Goal: Information Seeking & Learning: Check status

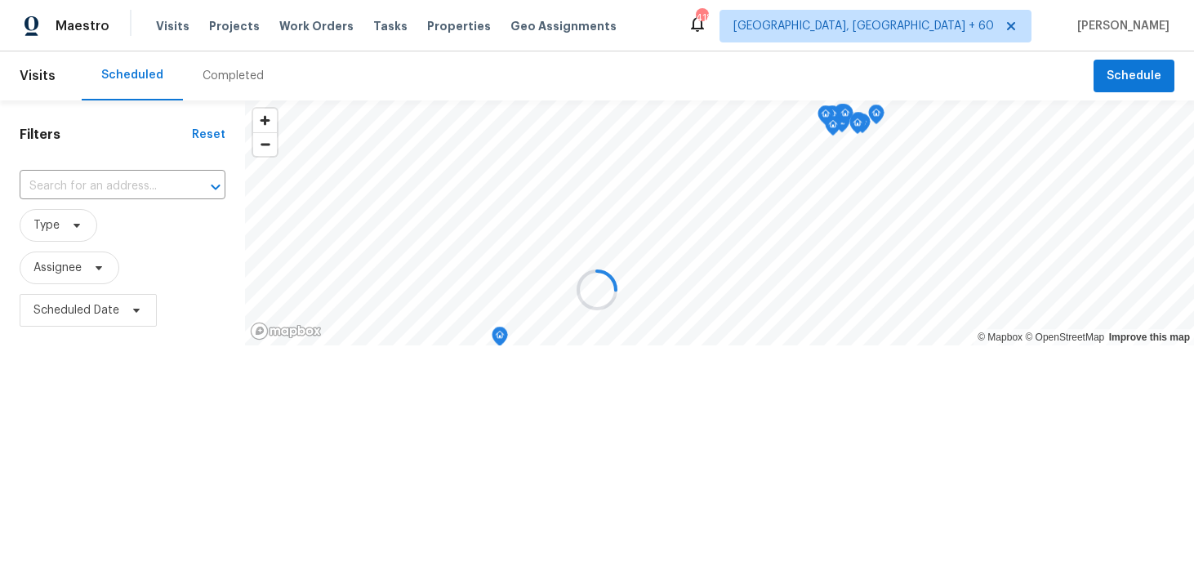
click at [209, 77] on div at bounding box center [597, 289] width 1194 height 579
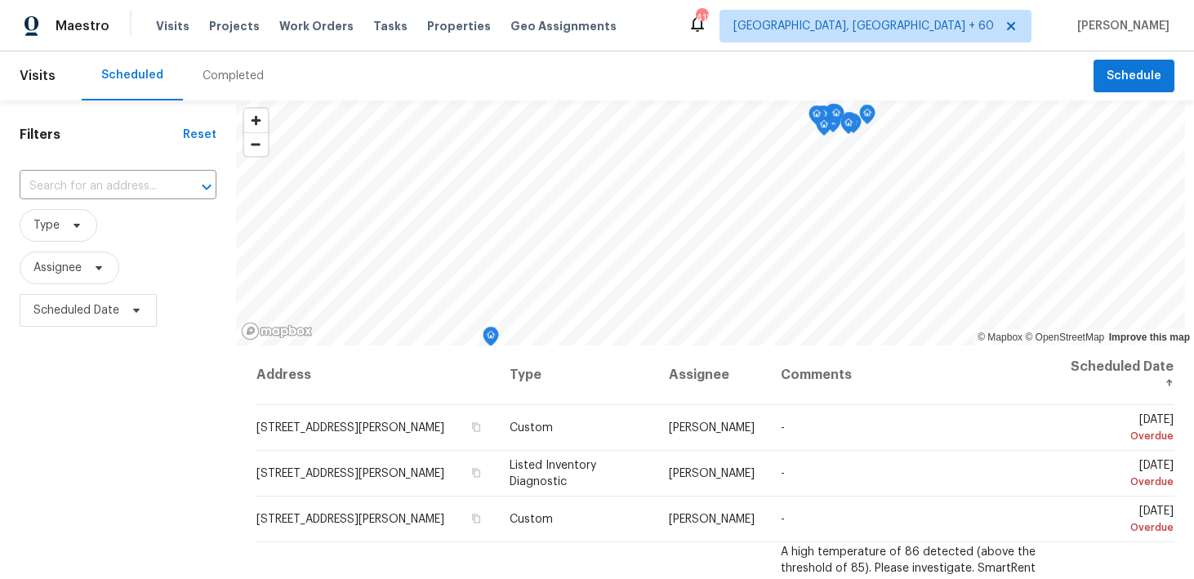
click at [227, 70] on div "Completed" at bounding box center [233, 76] width 61 height 16
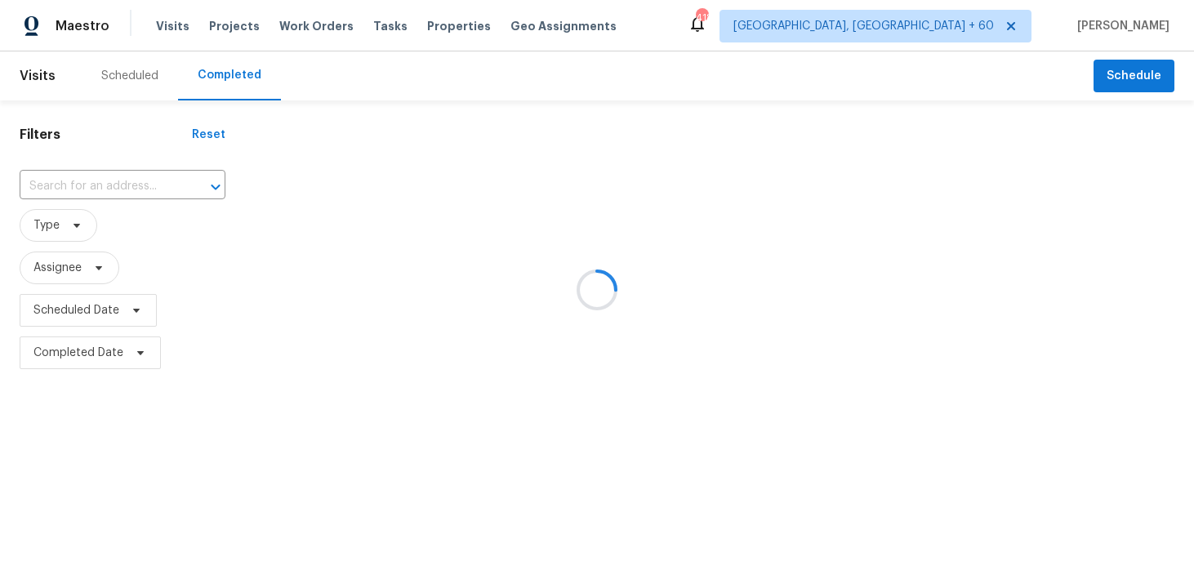
click at [53, 185] on div at bounding box center [597, 289] width 1194 height 579
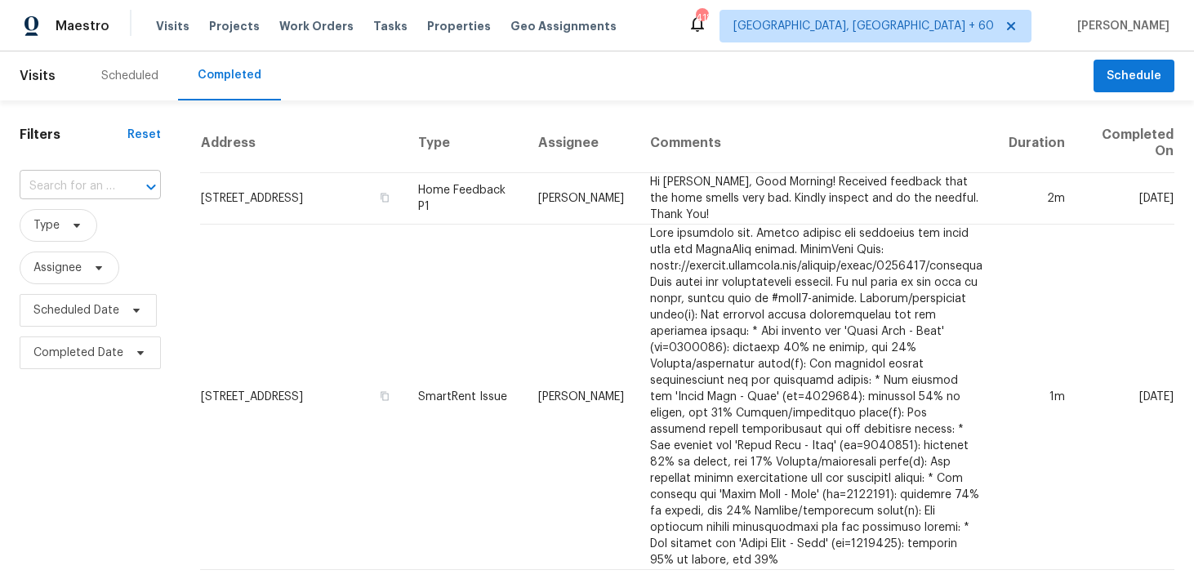
click at [75, 180] on input "text" at bounding box center [68, 186] width 96 height 25
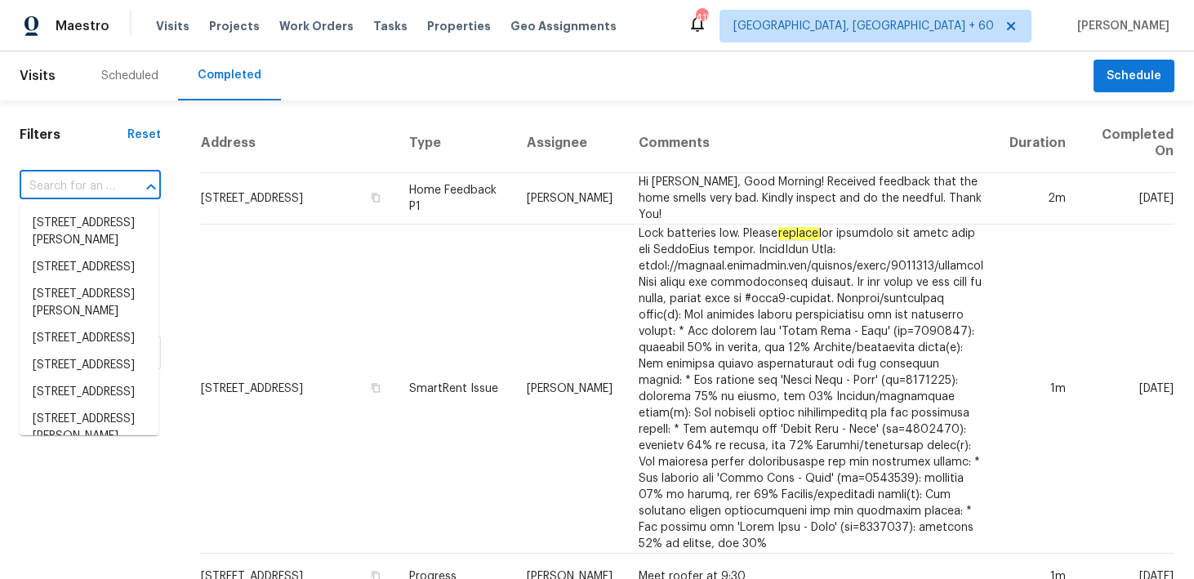
paste input "6502 Griffith Loop Killeen, TX 76549"
type input "6502 Griffith Loop Killeen, TX 76549"
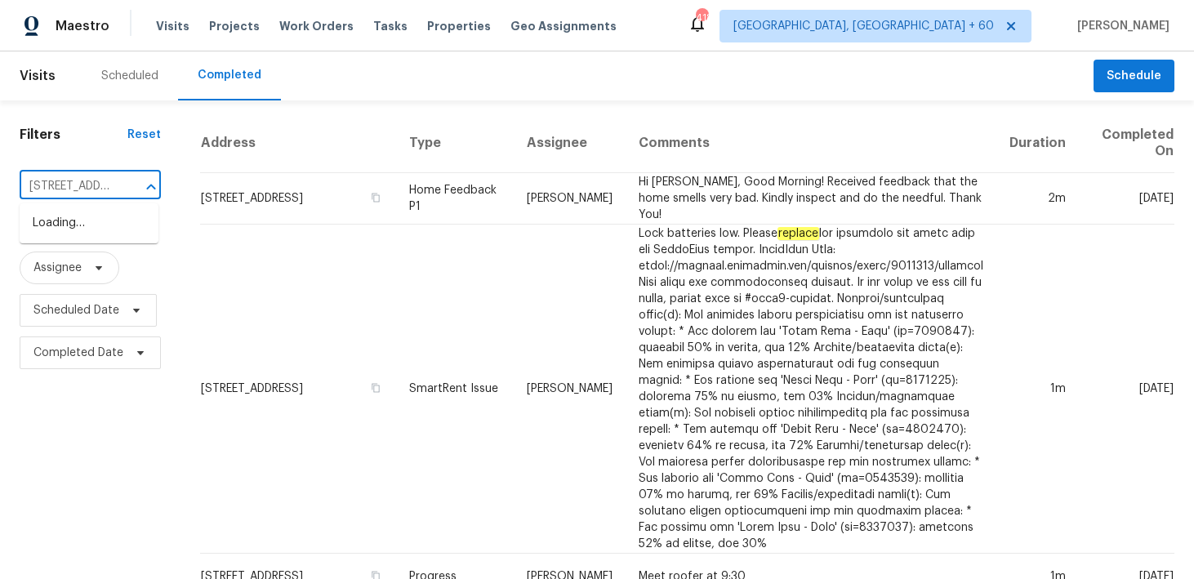
scroll to position [0, 109]
click at [57, 226] on li "6502 Griffith Loop, Killeen, TX 76549" at bounding box center [89, 232] width 139 height 44
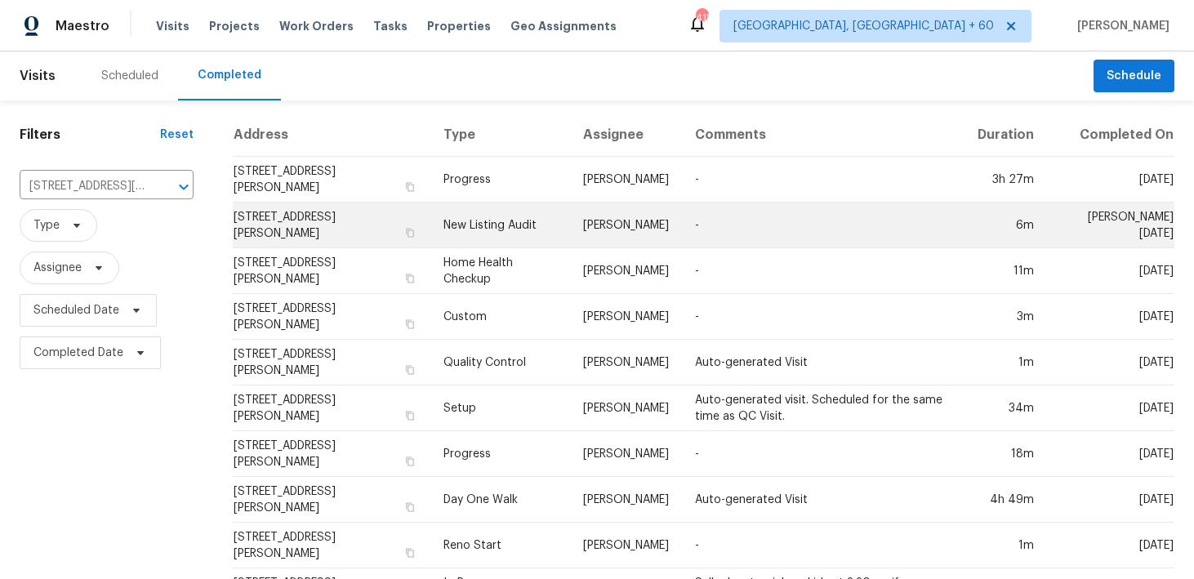
click at [431, 238] on td "6502 Griffith Loop, Killeen, TX 76549" at bounding box center [332, 226] width 198 height 46
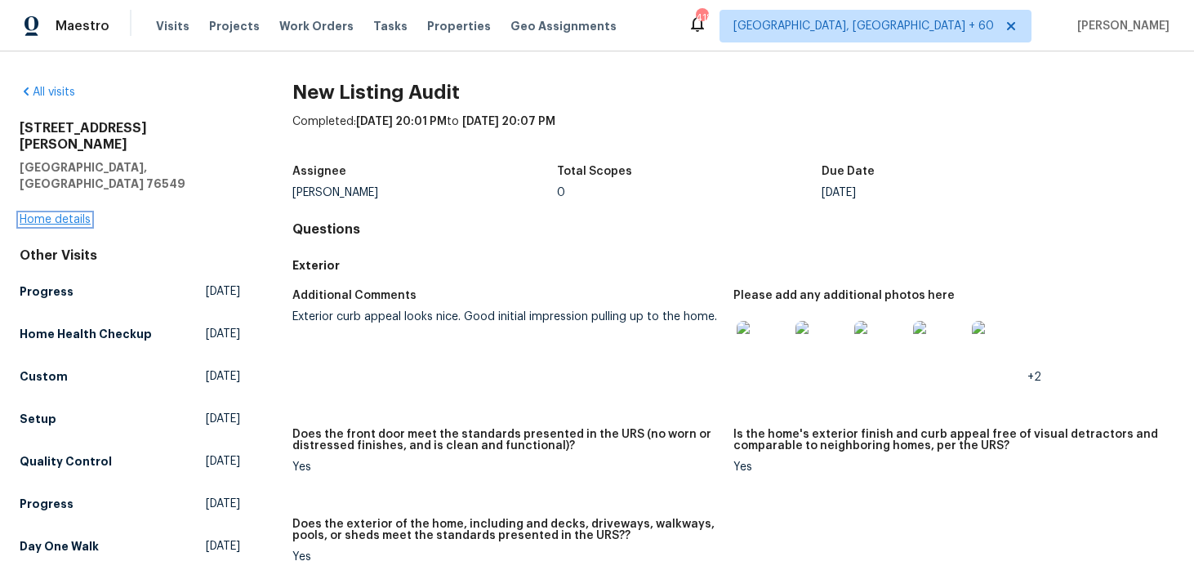
click at [46, 214] on link "Home details" at bounding box center [55, 219] width 71 height 11
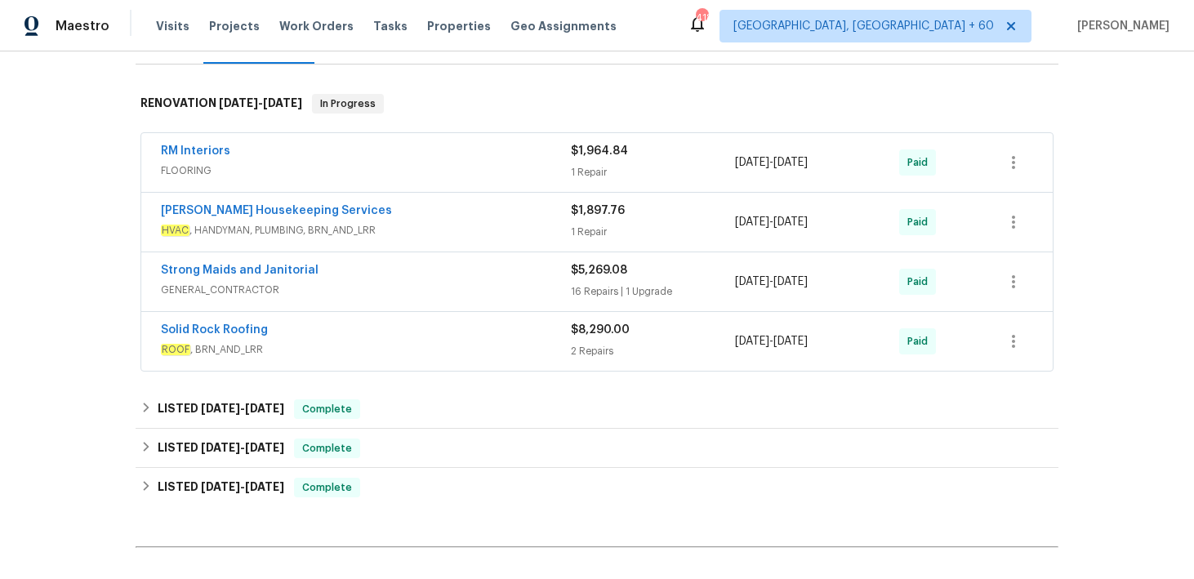
scroll to position [305, 0]
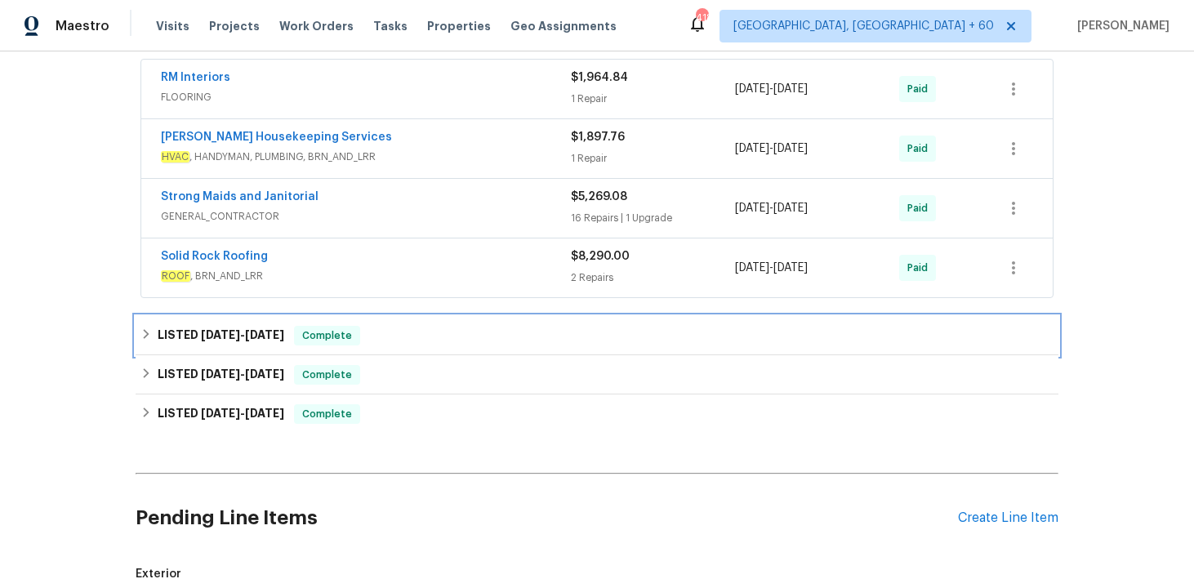
click at [417, 326] on div "LISTED 7/2/25 - 7/4/25 Complete" at bounding box center [596, 336] width 913 height 20
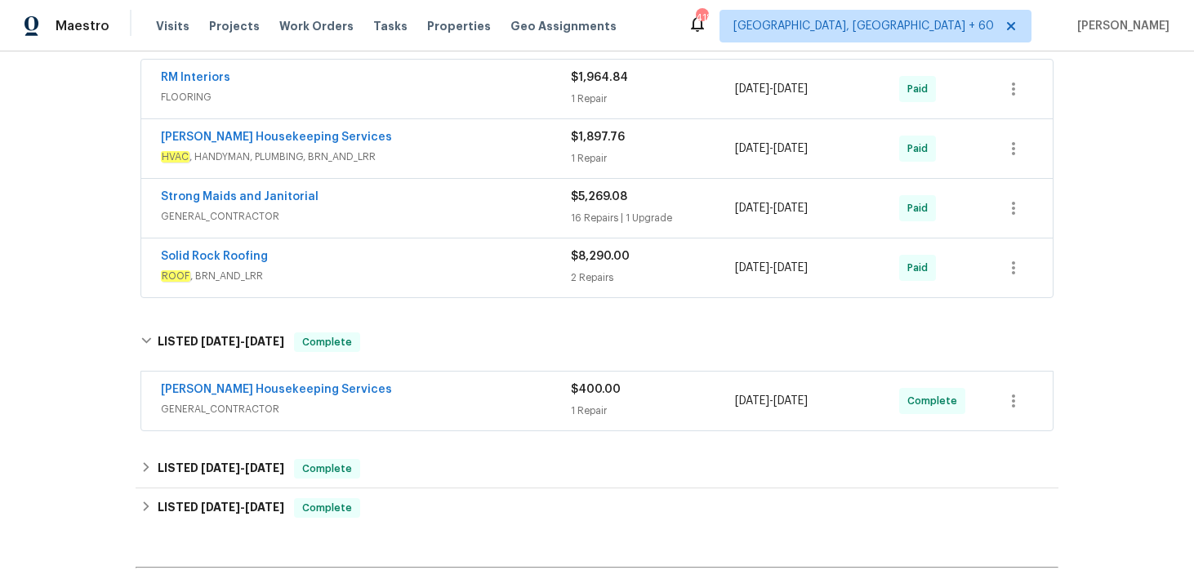
click at [586, 408] on div "1 Repair" at bounding box center [653, 411] width 164 height 16
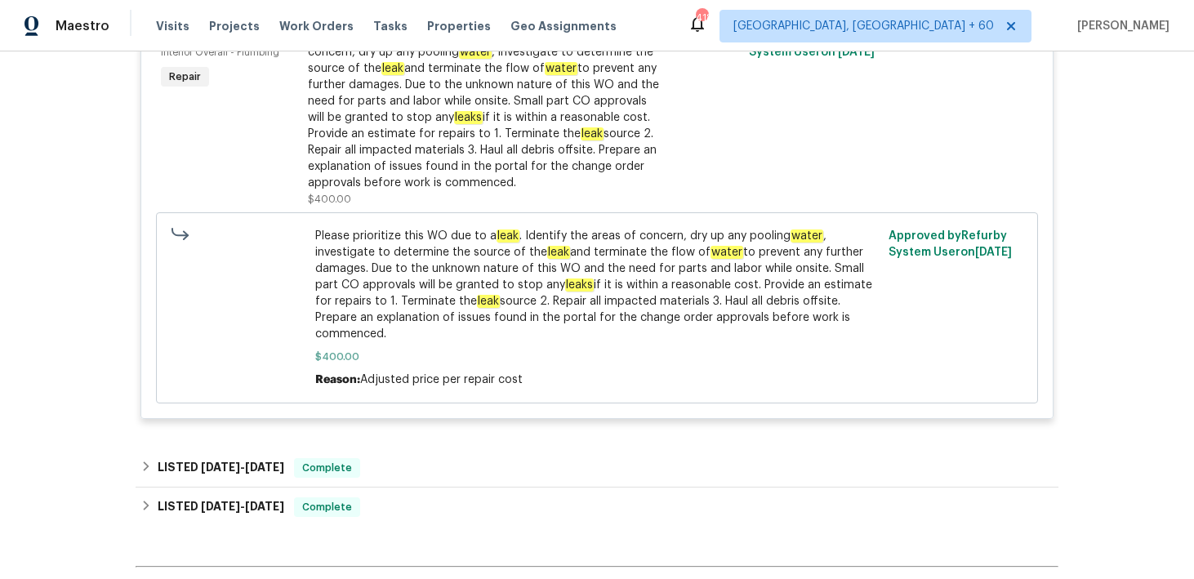
scroll to position [766, 0]
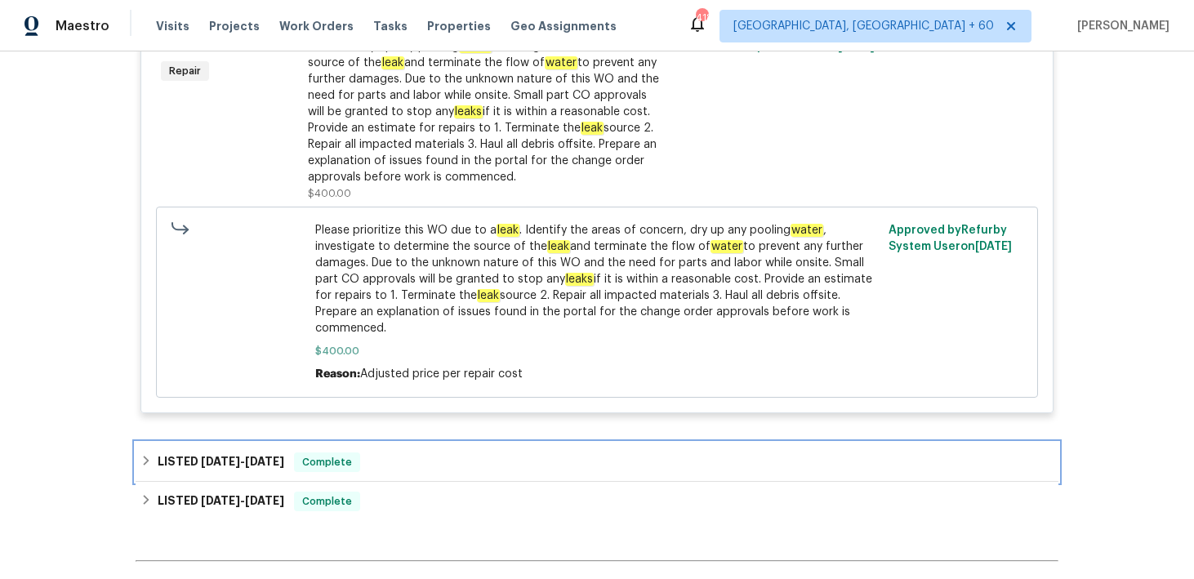
click at [412, 454] on div "LISTED 6/2/25 - 6/6/25 Complete" at bounding box center [596, 462] width 913 height 20
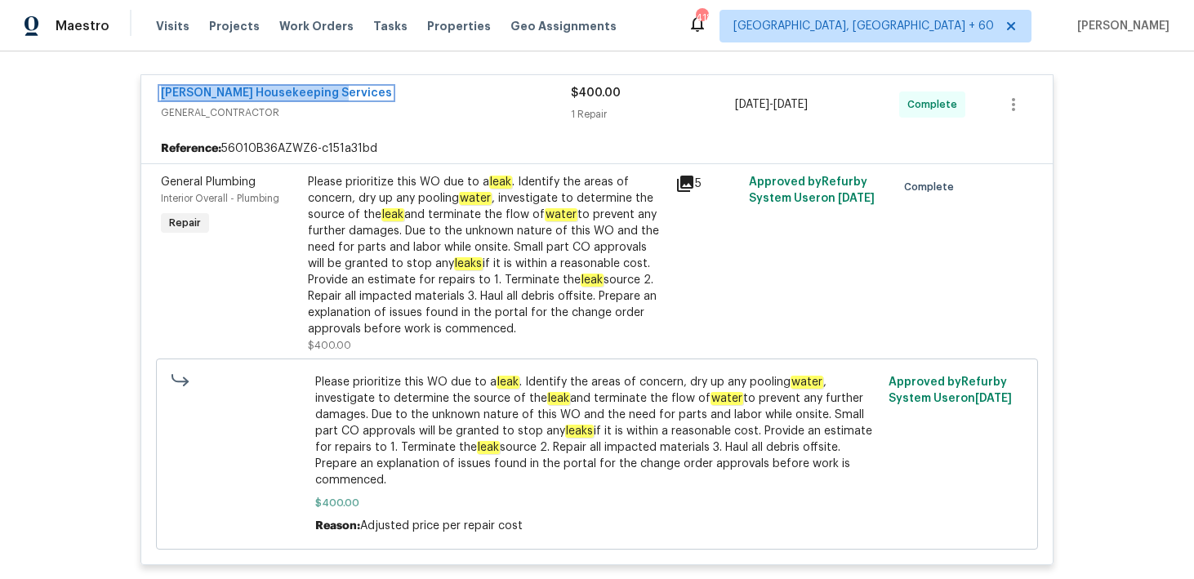
scroll to position [611, 0]
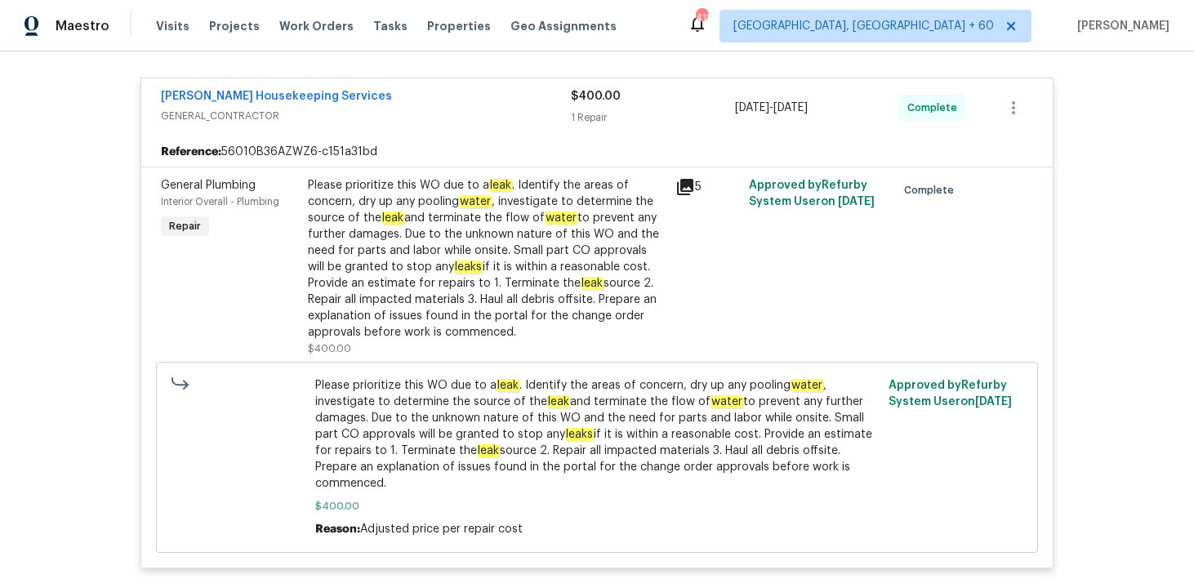
click at [493, 235] on div "Please prioritize this WO due to a leak . Identify the areas of concern, dry up…" at bounding box center [487, 258] width 358 height 163
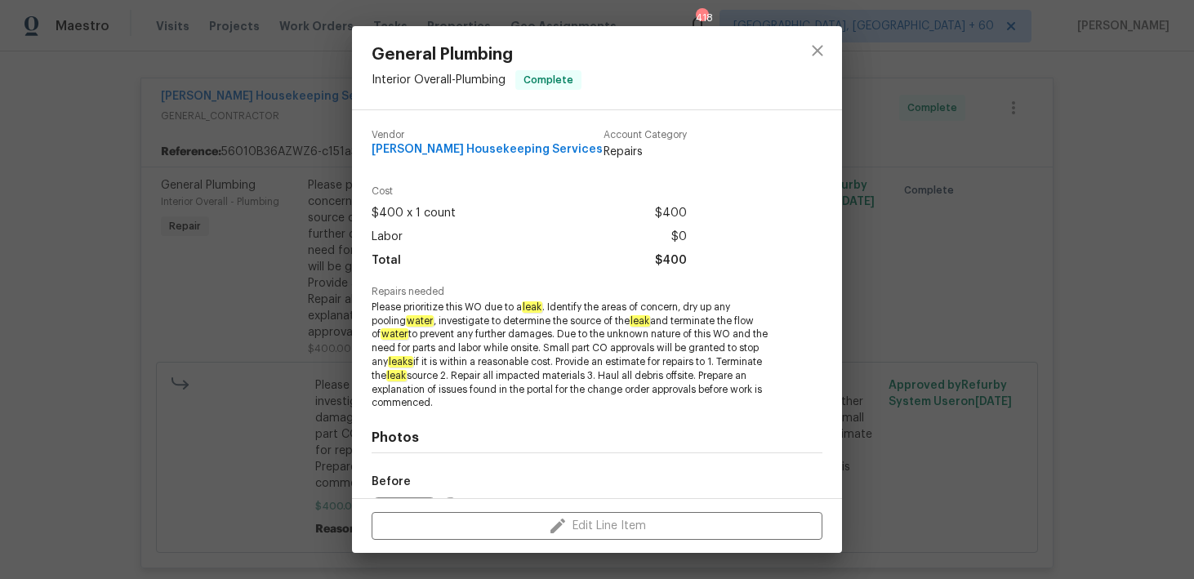
scroll to position [173, 0]
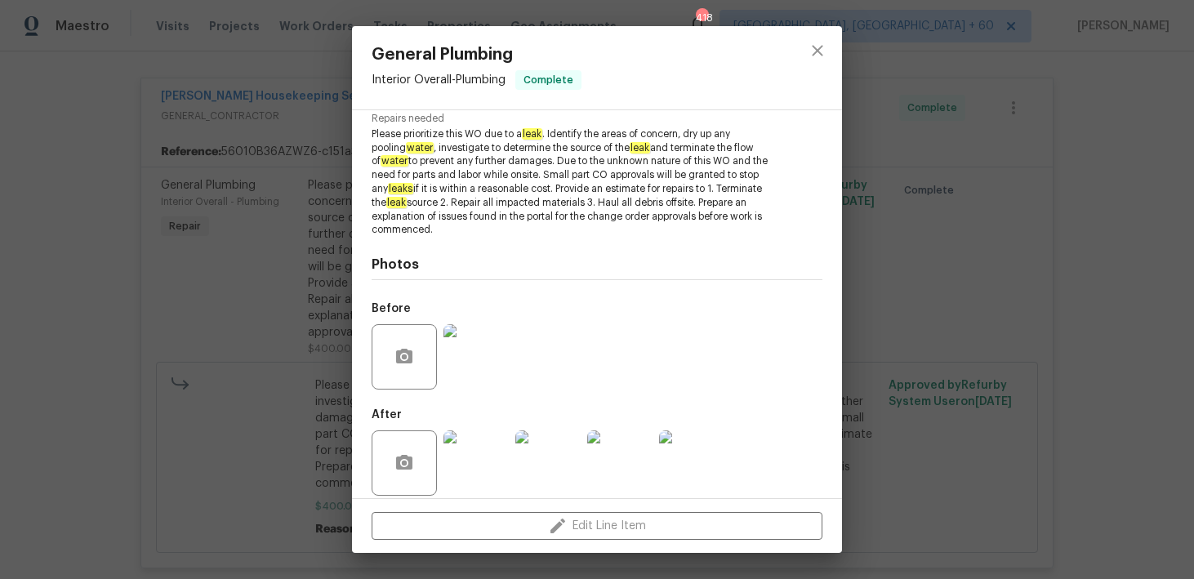
click at [469, 436] on img at bounding box center [475, 462] width 65 height 65
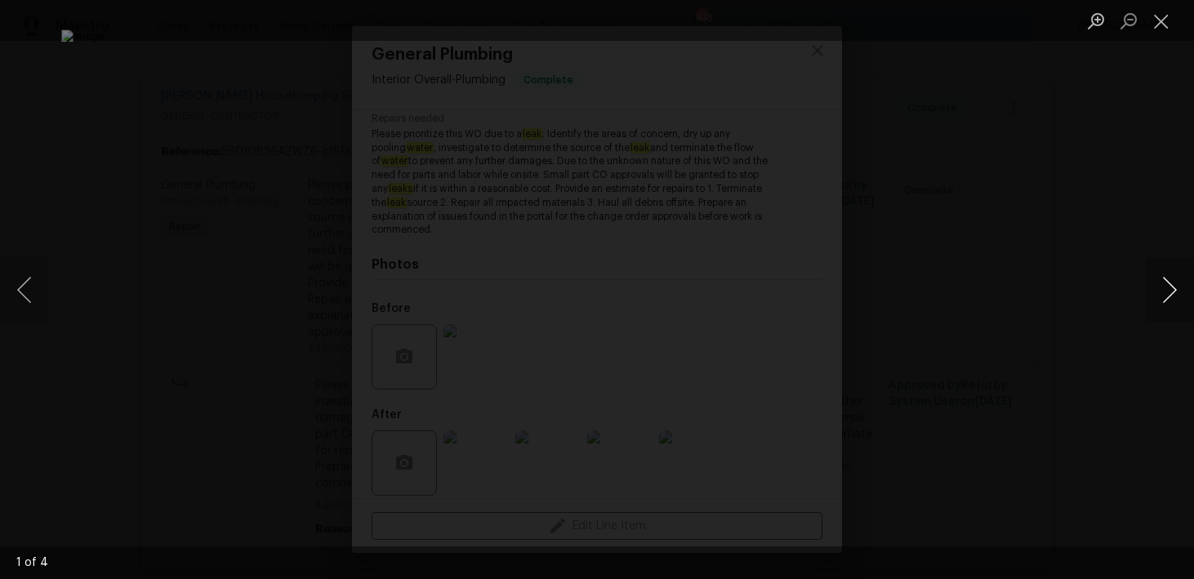
click at [1180, 296] on button "Next image" at bounding box center [1169, 289] width 49 height 65
click at [1030, 381] on div "Lightbox" at bounding box center [597, 289] width 1194 height 579
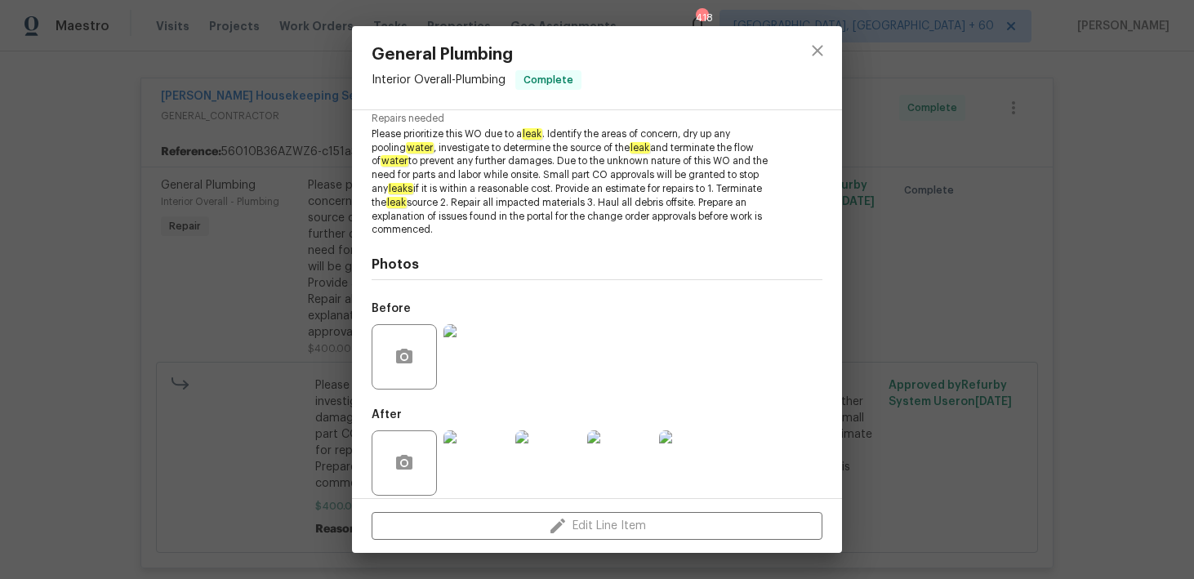
click at [28, 261] on div "General Plumbing Interior Overall - Plumbing Complete Vendor Arelis Housekeepin…" at bounding box center [597, 289] width 1194 height 579
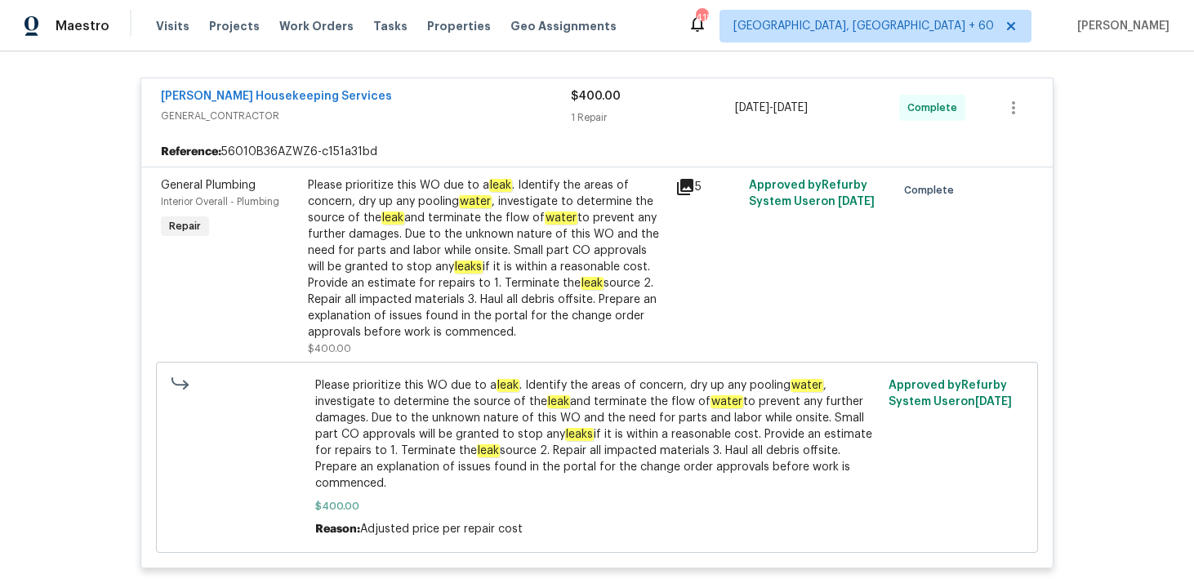
click at [688, 221] on div "5" at bounding box center [708, 266] width 74 height 189
click at [662, 226] on div "Please prioritize this WO due to a leak . Identify the areas of concern, dry up…" at bounding box center [487, 258] width 358 height 163
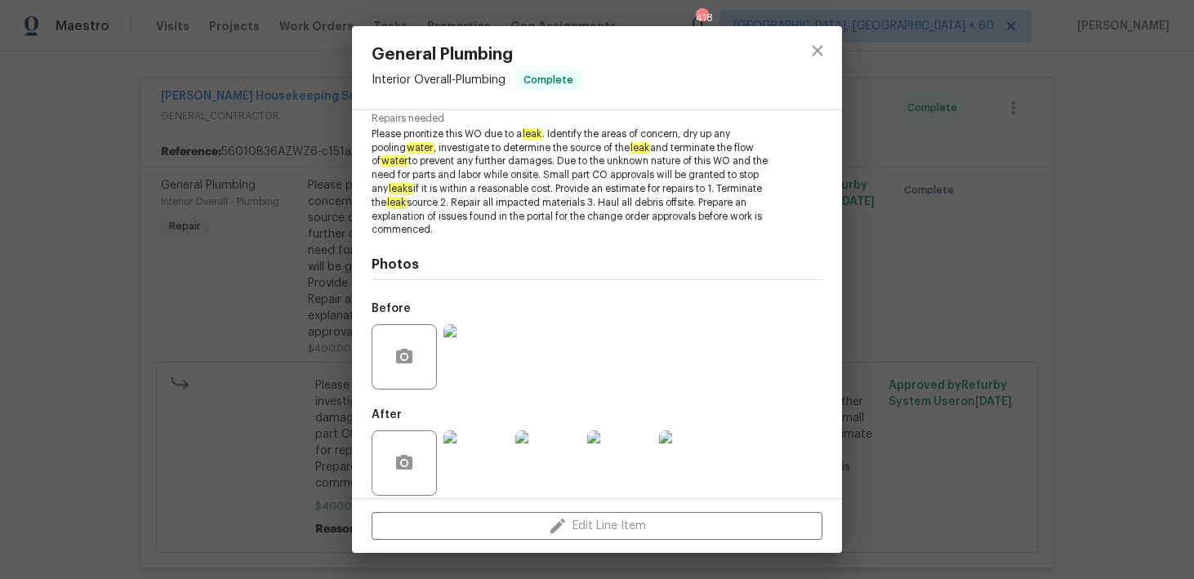
click at [479, 444] on img at bounding box center [475, 462] width 65 height 65
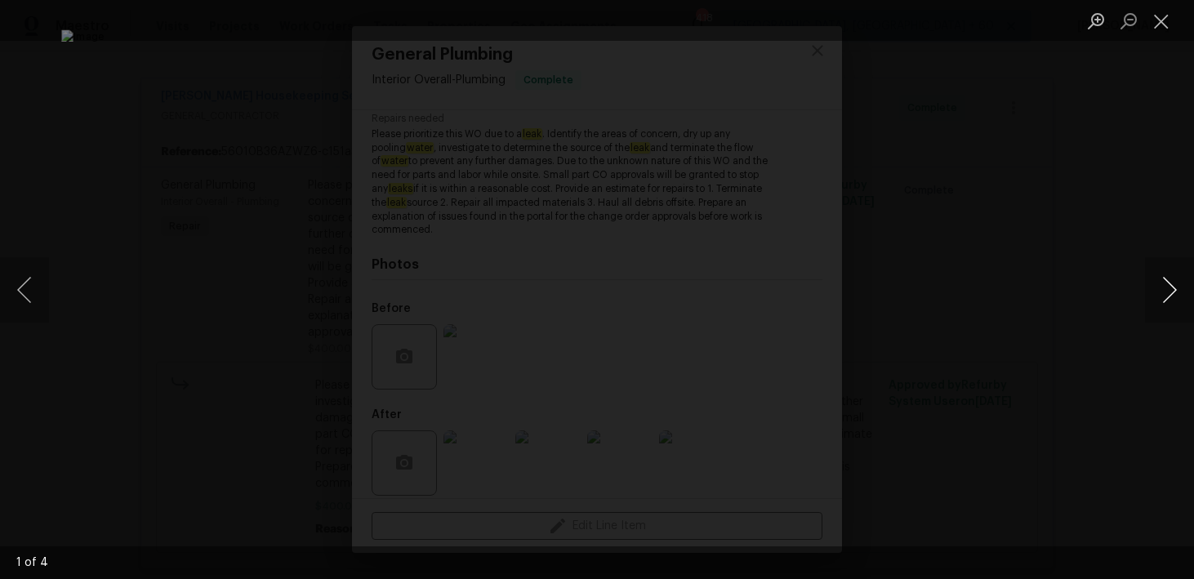
click at [1167, 301] on button "Next image" at bounding box center [1169, 289] width 49 height 65
click at [1168, 292] on button "Next image" at bounding box center [1169, 289] width 49 height 65
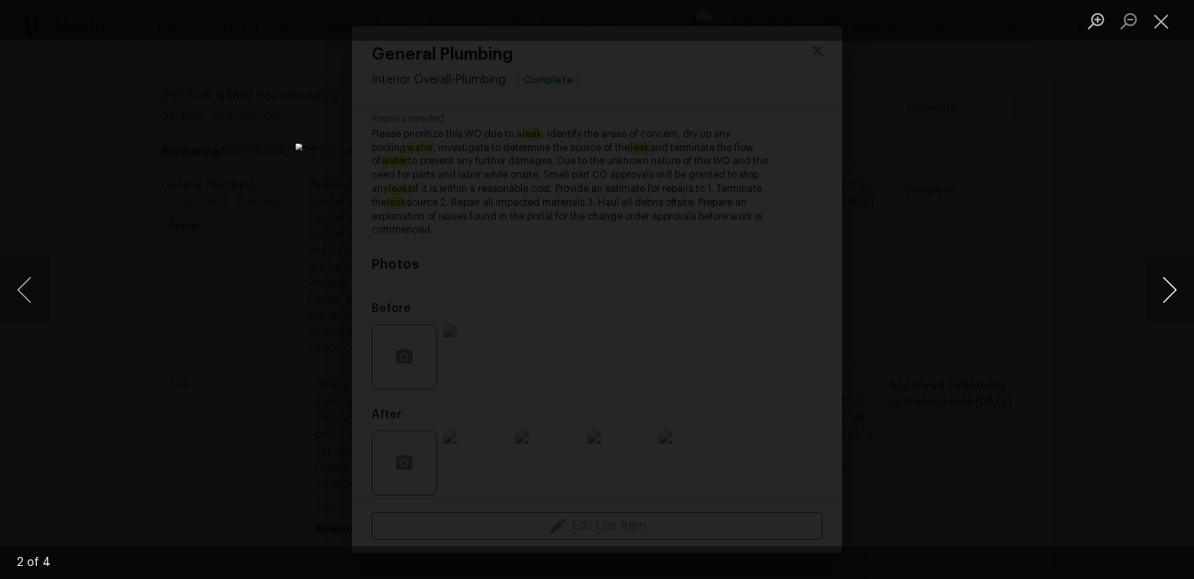
click at [1168, 292] on button "Next image" at bounding box center [1169, 289] width 49 height 65
click at [1160, 20] on button "Close lightbox" at bounding box center [1161, 21] width 33 height 29
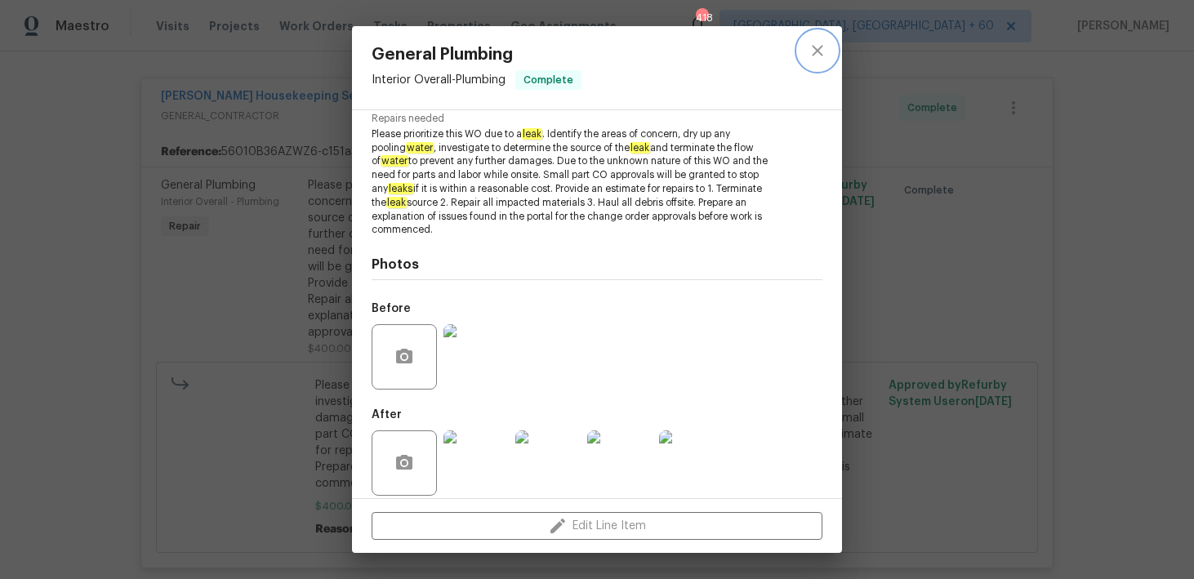
click at [818, 51] on icon "close" at bounding box center [817, 50] width 11 height 11
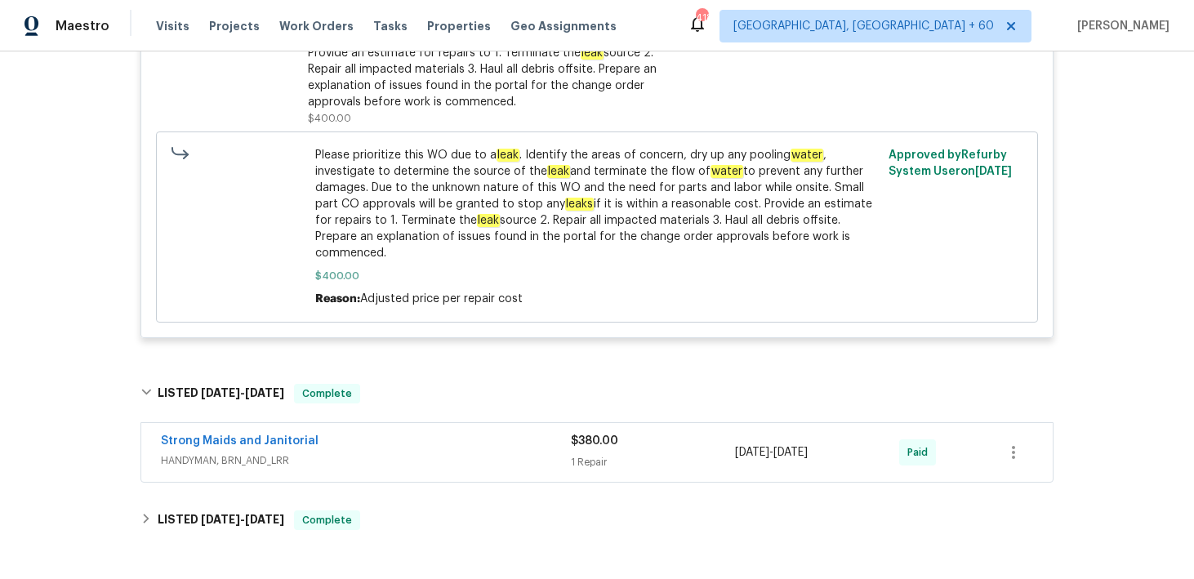
scroll to position [898, 0]
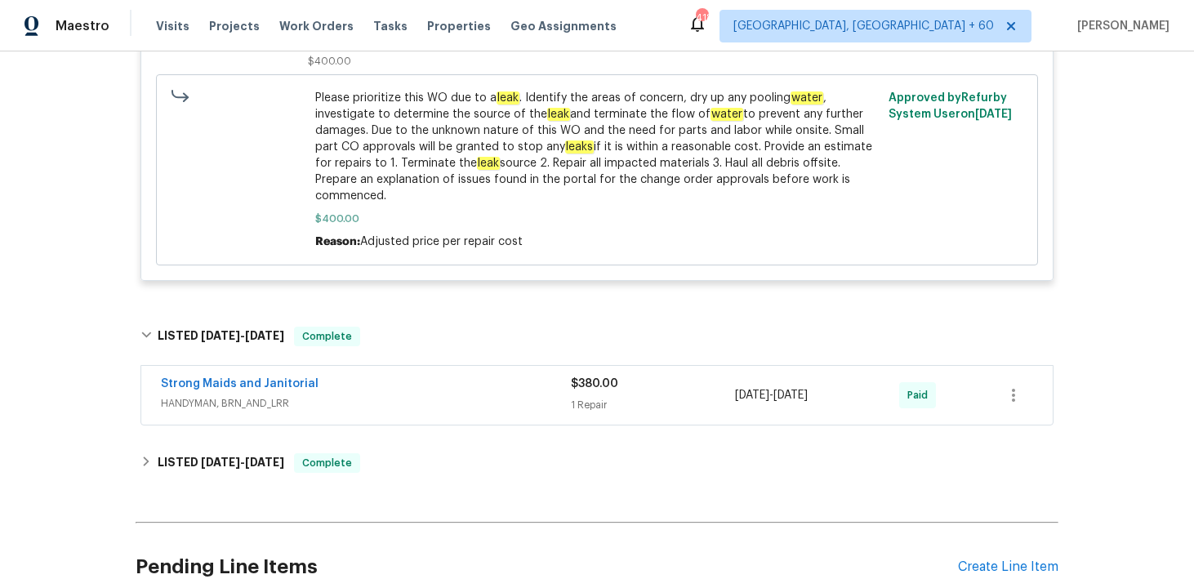
click at [572, 397] on div "1 Repair" at bounding box center [653, 405] width 164 height 16
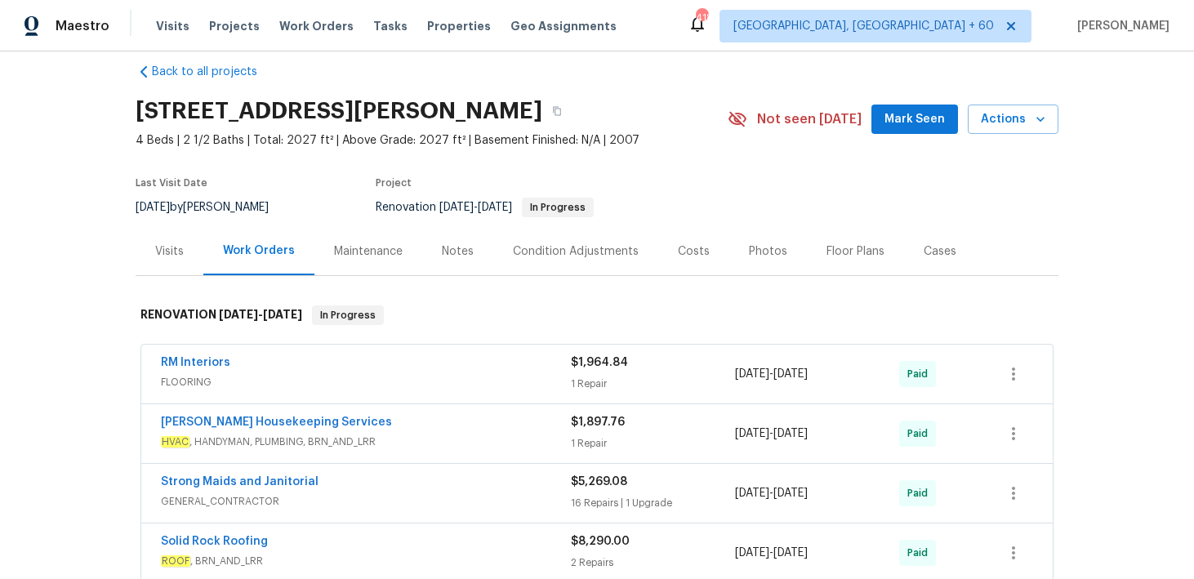
scroll to position [0, 0]
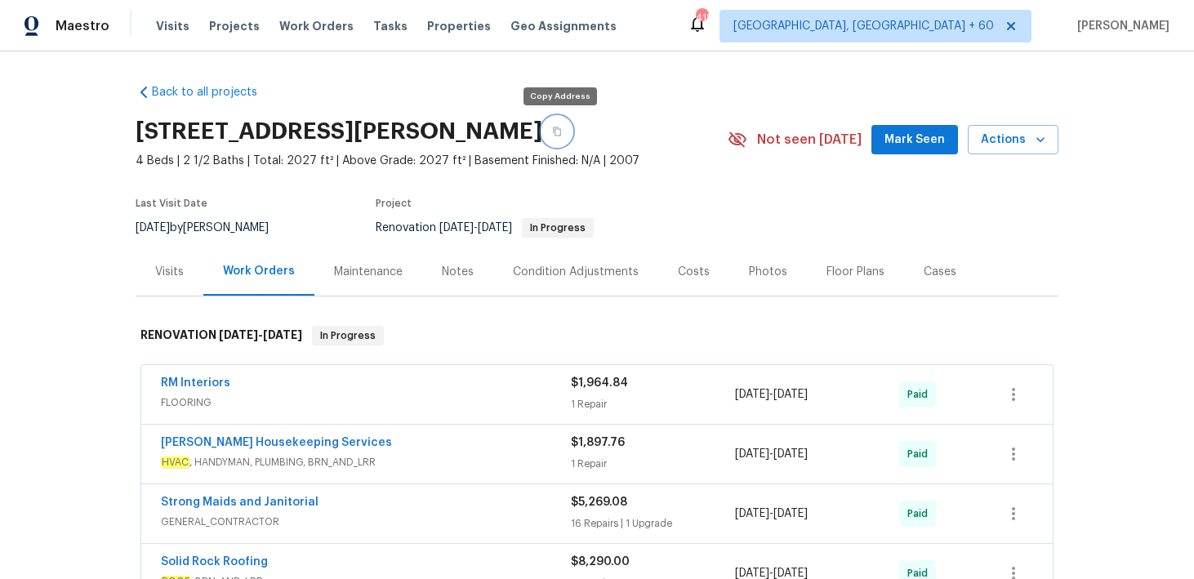
click at [557, 137] on button "button" at bounding box center [556, 131] width 29 height 29
click at [170, 29] on span "Visits" at bounding box center [172, 26] width 33 height 16
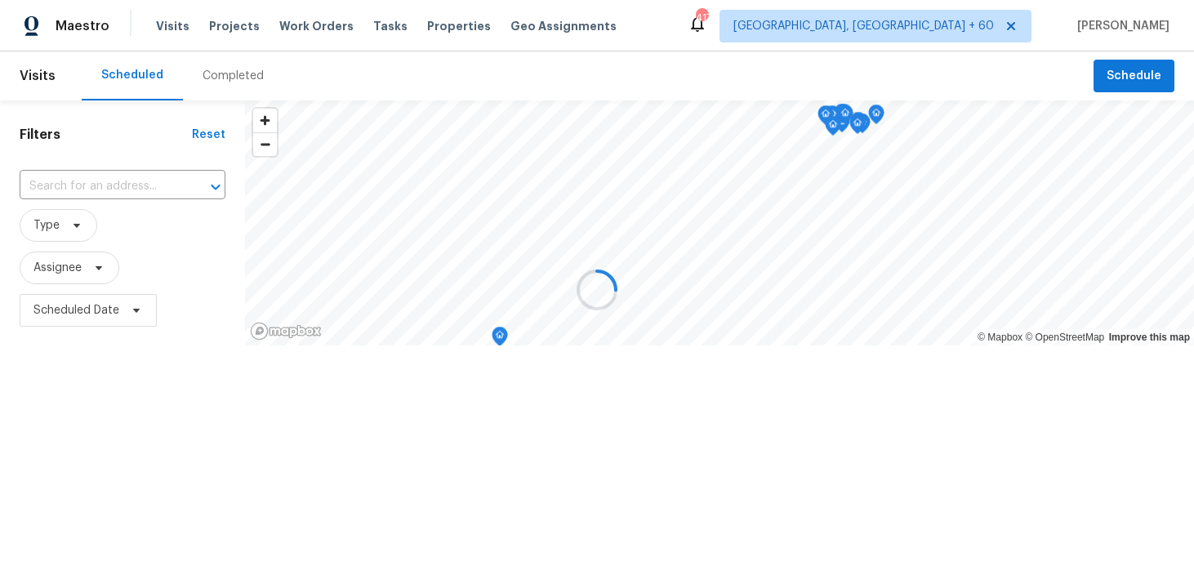
click at [227, 86] on div at bounding box center [597, 289] width 1194 height 579
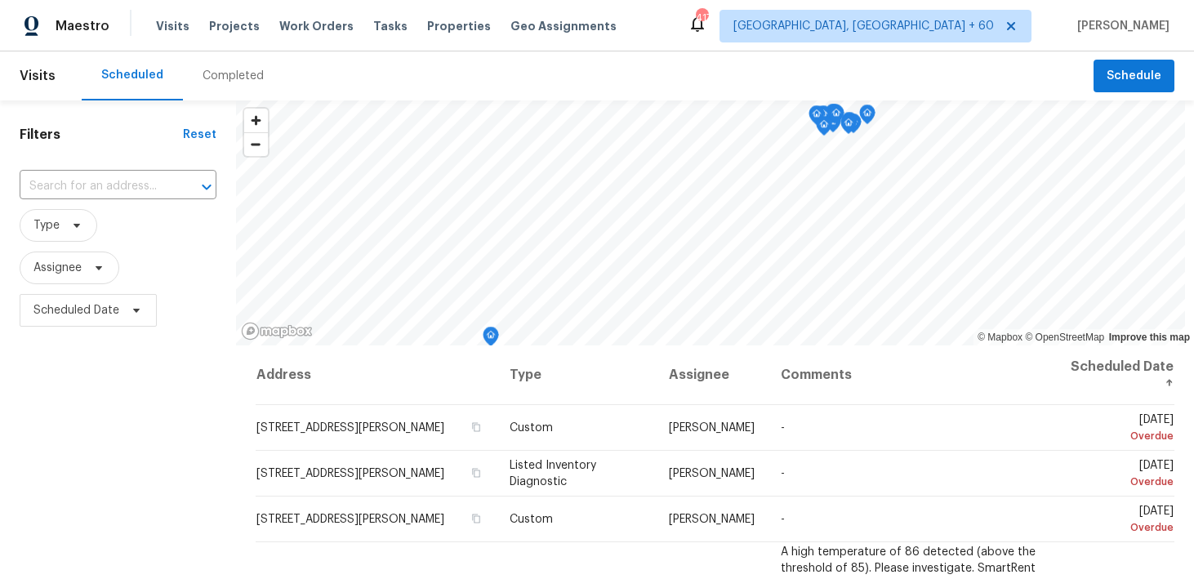
click at [221, 82] on div "Completed" at bounding box center [233, 76] width 61 height 16
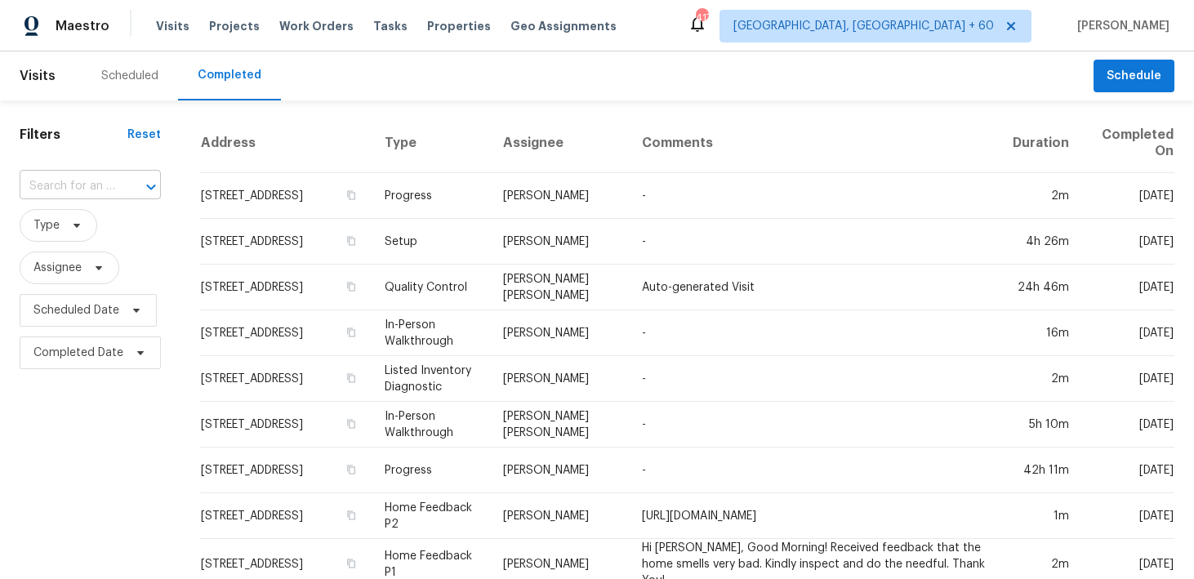
click at [80, 182] on input "text" at bounding box center [68, 186] width 96 height 25
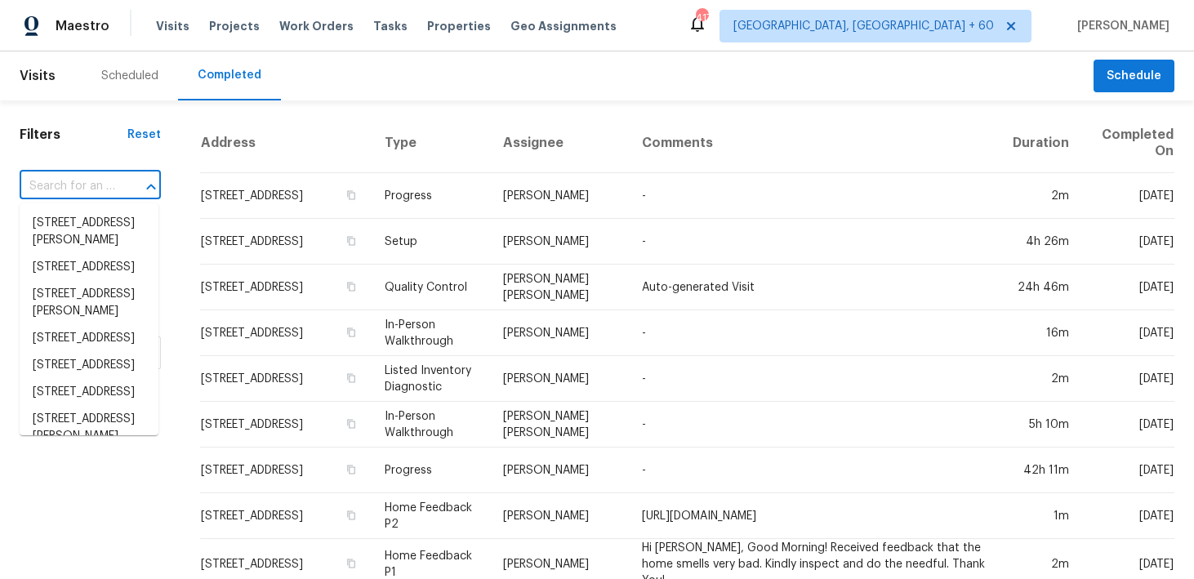
paste input "1999 Shire Mdws New Braunfels, TX 78130"
type input "1999 Shire Mdws New Braunfels, TX 78130"
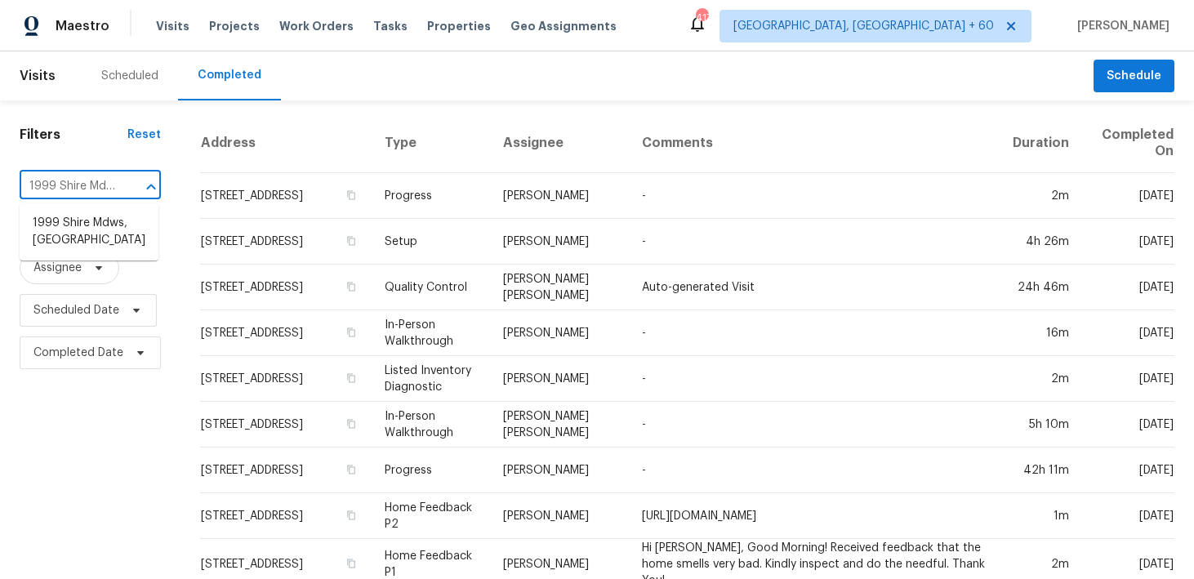
scroll to position [0, 141]
click at [79, 241] on li "1999 Shire Mdws, New Braunfels, TX 78130" at bounding box center [89, 232] width 139 height 44
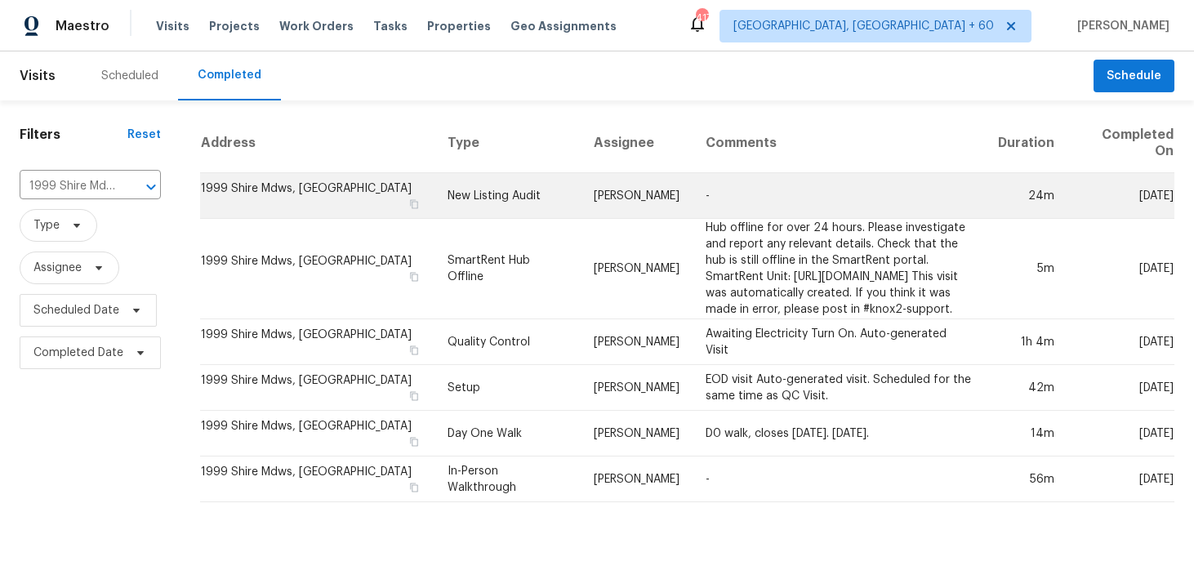
click at [461, 199] on td "New Listing Audit" at bounding box center [508, 196] width 146 height 46
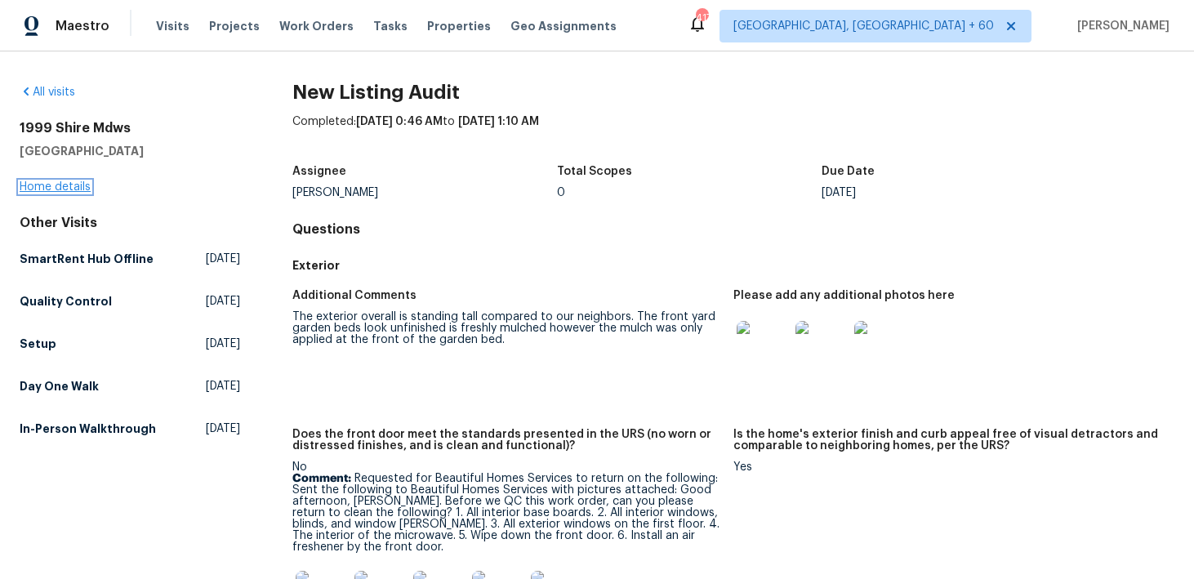
click at [44, 192] on link "Home details" at bounding box center [55, 186] width 71 height 11
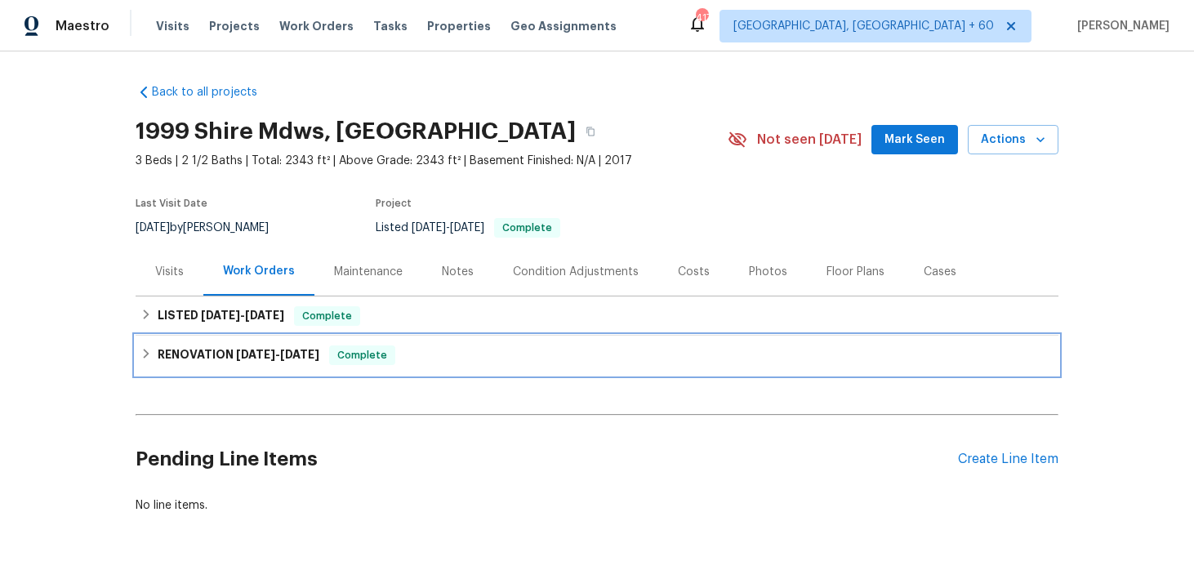
click at [379, 350] on span "Complete" at bounding box center [362, 355] width 63 height 16
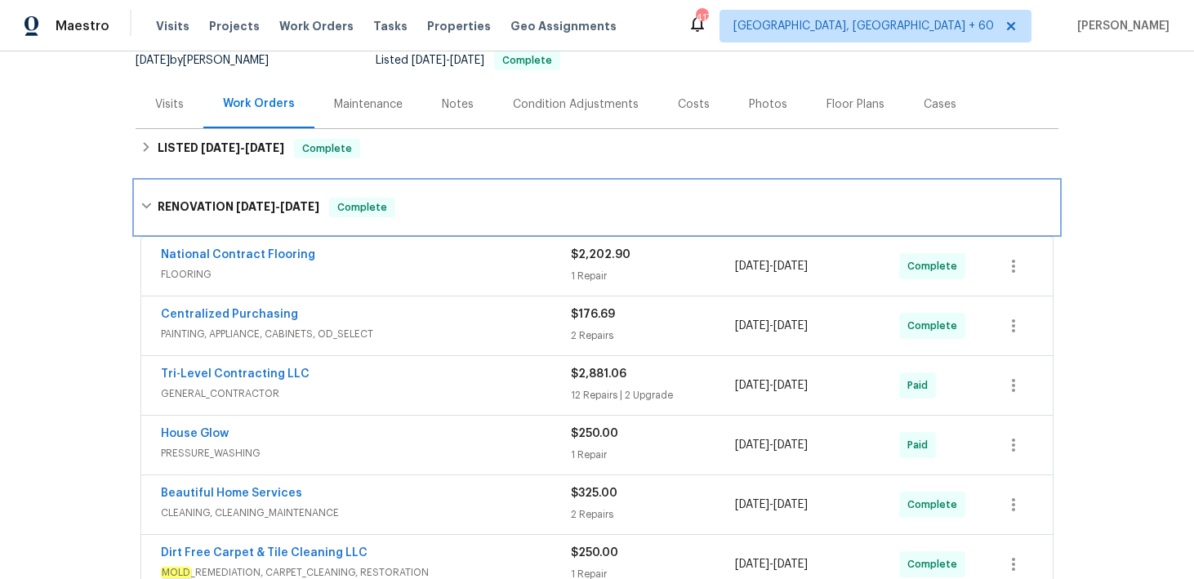
scroll to position [239, 0]
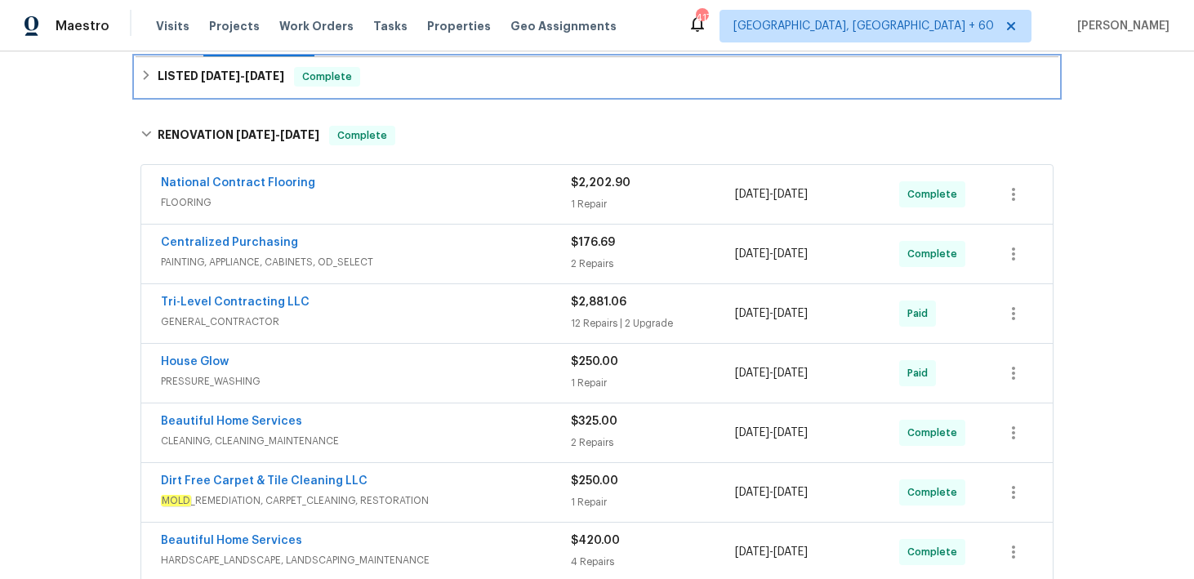
click at [487, 85] on div "LISTED 7/31/25 - 8/1/25 Complete" at bounding box center [596, 77] width 913 height 20
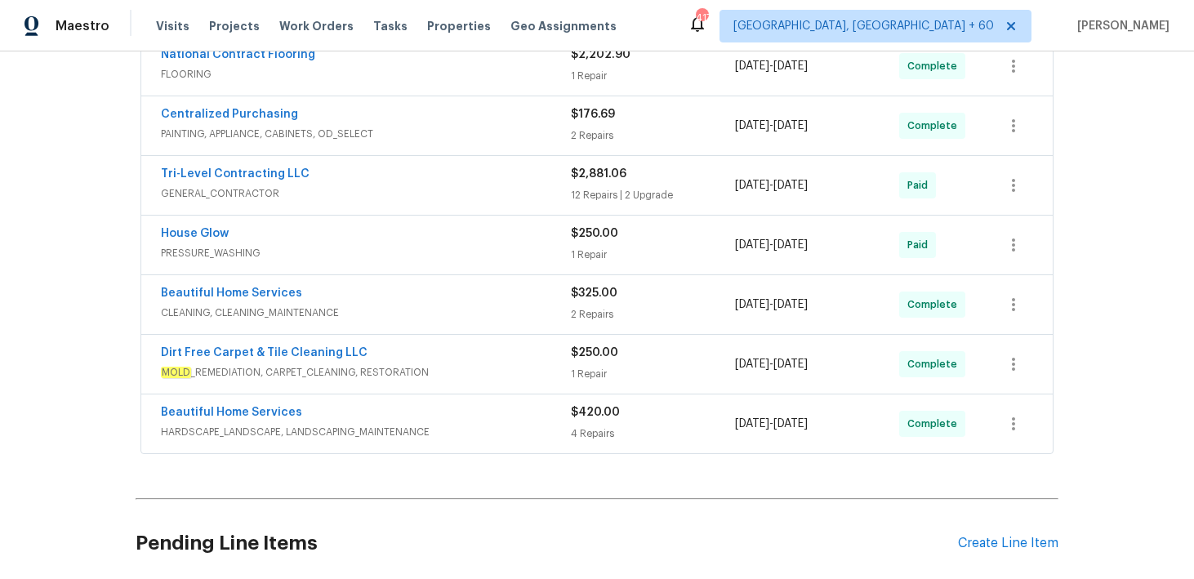
scroll to position [497, 0]
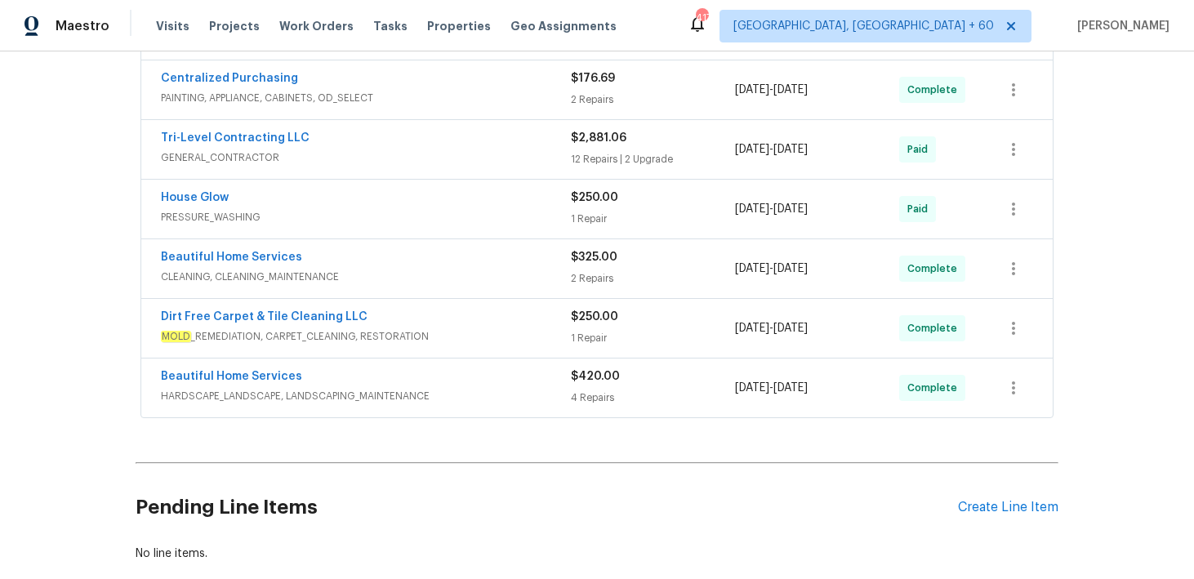
click at [596, 386] on div "$420.00 4 Repairs" at bounding box center [653, 387] width 164 height 39
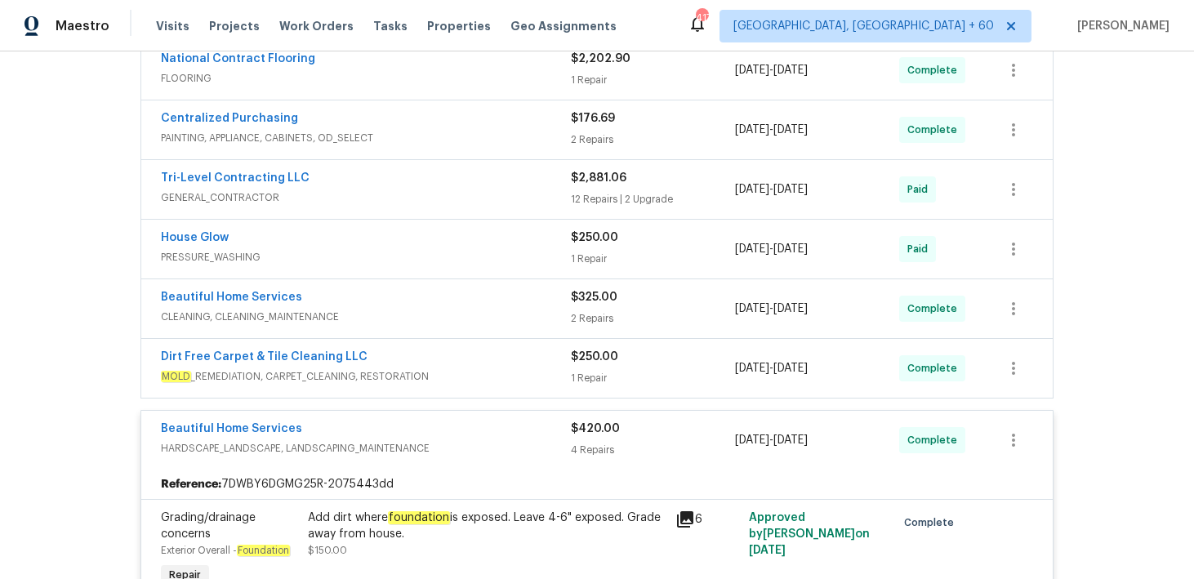
scroll to position [492, 0]
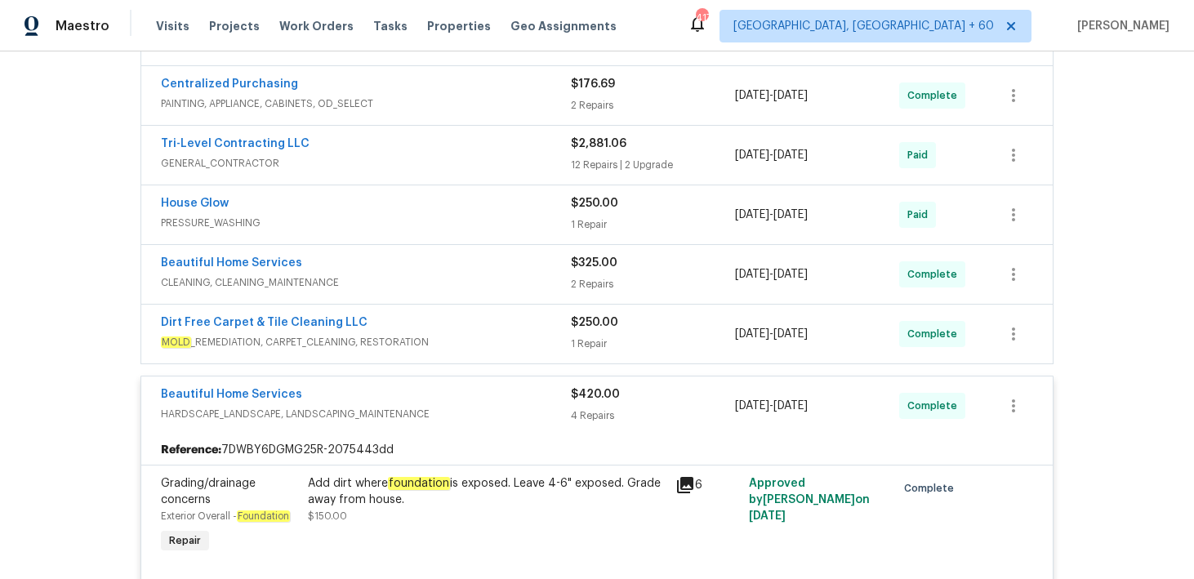
click at [606, 286] on div "2 Repairs" at bounding box center [653, 284] width 164 height 16
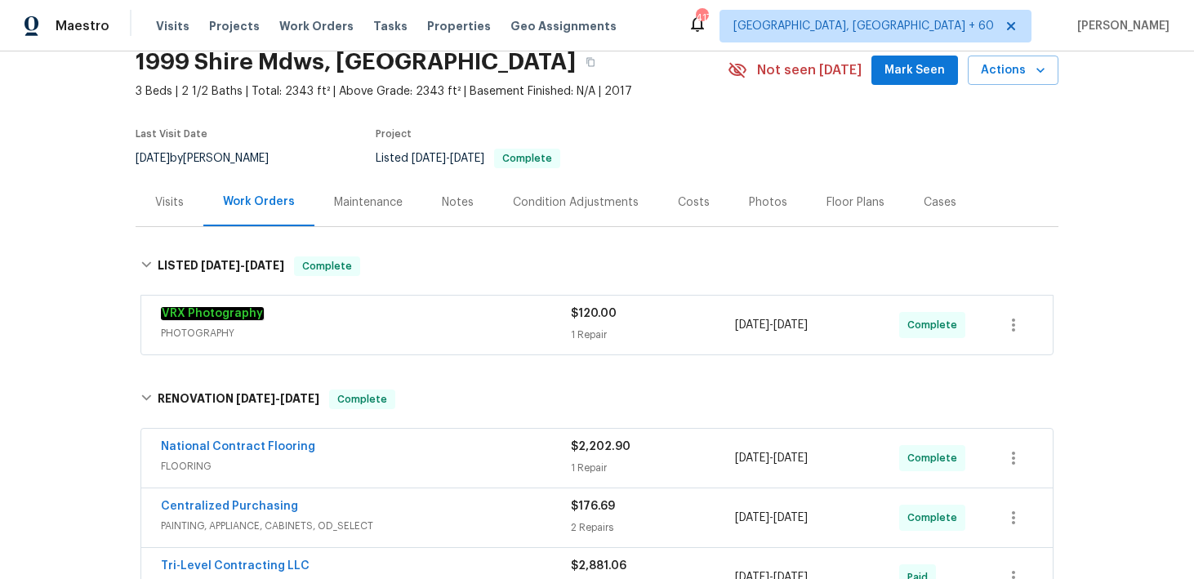
scroll to position [0, 0]
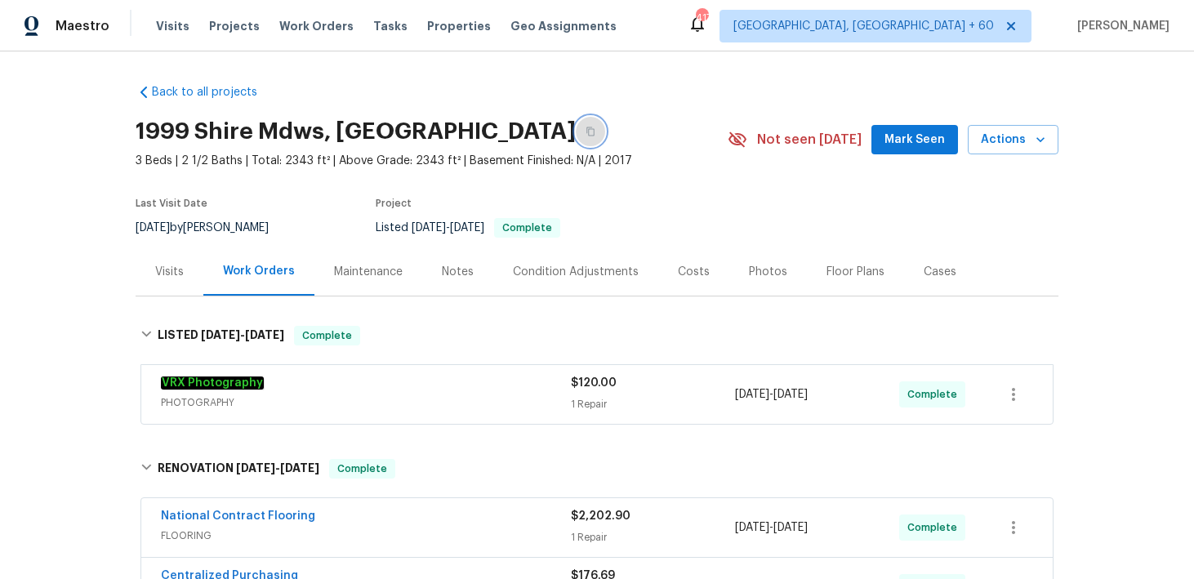
click at [595, 133] on icon "button" at bounding box center [590, 131] width 8 height 9
click at [595, 133] on icon "button" at bounding box center [591, 132] width 10 height 10
click at [164, 25] on span "Visits" at bounding box center [172, 26] width 33 height 16
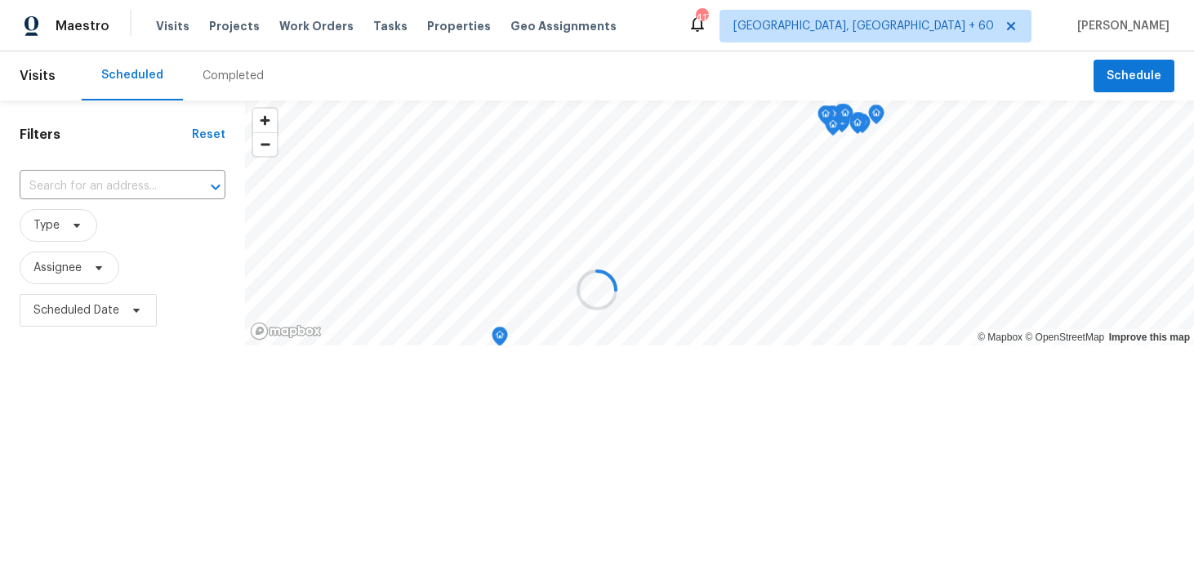
click at [223, 66] on div at bounding box center [597, 289] width 1194 height 579
click at [217, 80] on div at bounding box center [597, 289] width 1194 height 579
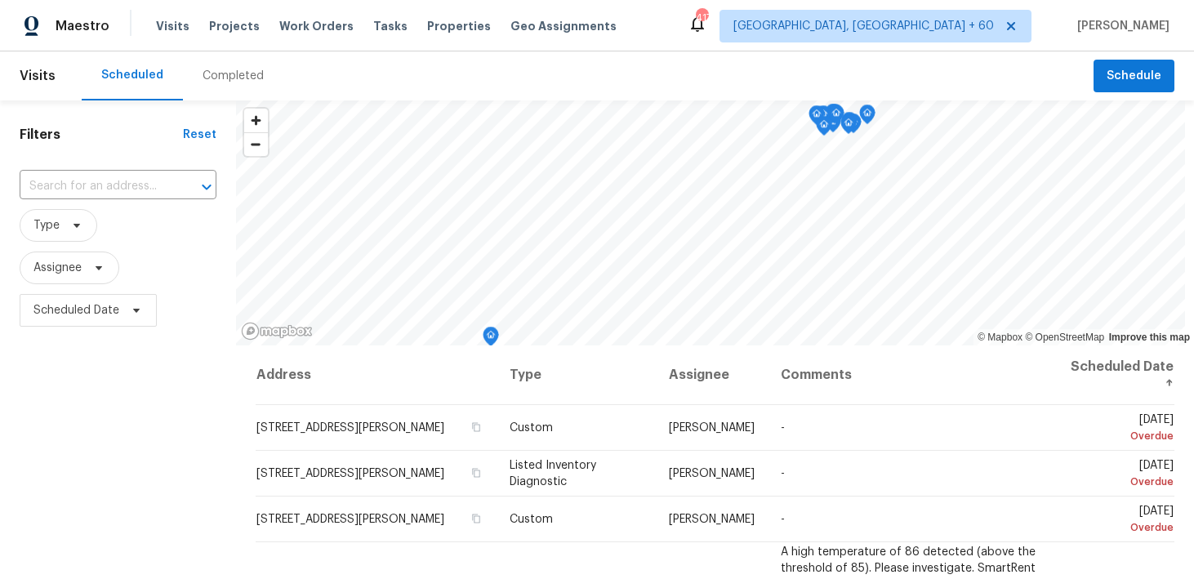
click at [222, 69] on div "Completed" at bounding box center [233, 76] width 61 height 16
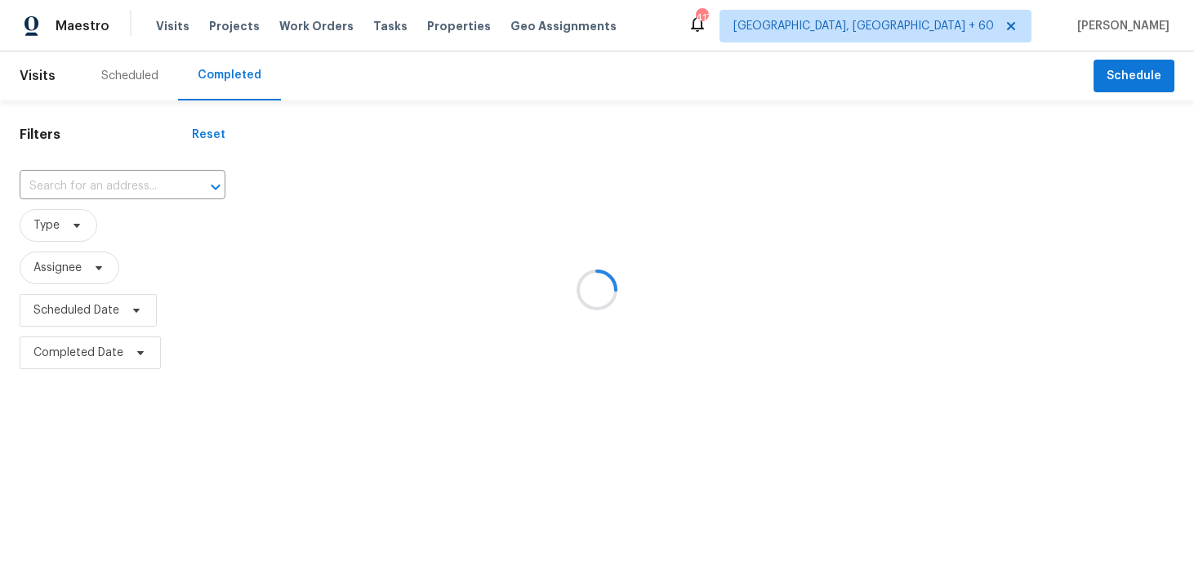
click at [86, 181] on div at bounding box center [597, 289] width 1194 height 579
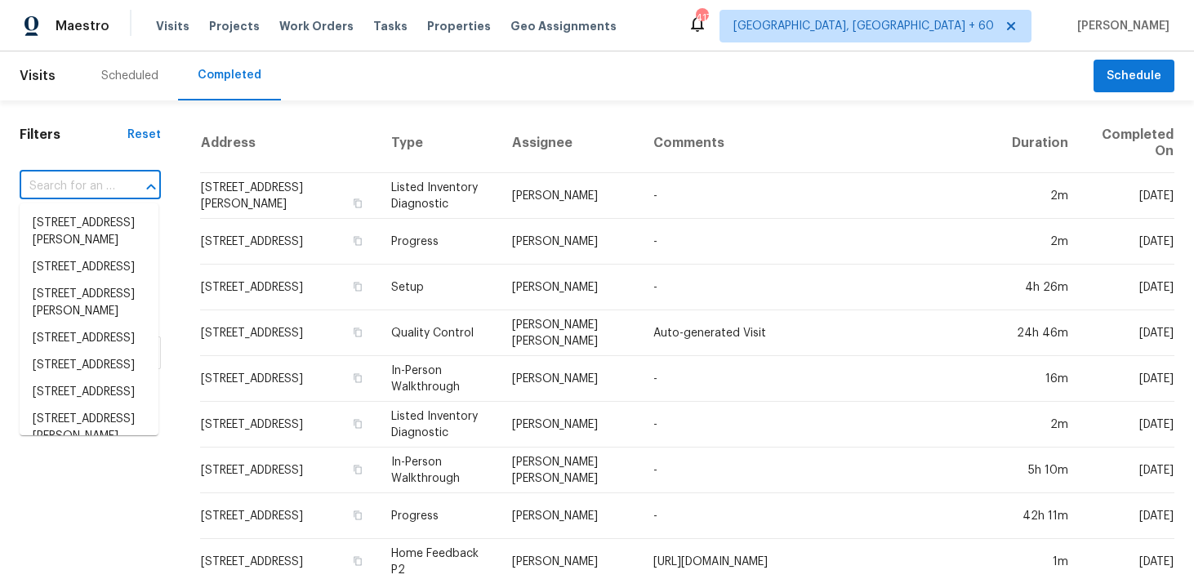
click at [82, 182] on input "text" at bounding box center [68, 186] width 96 height 25
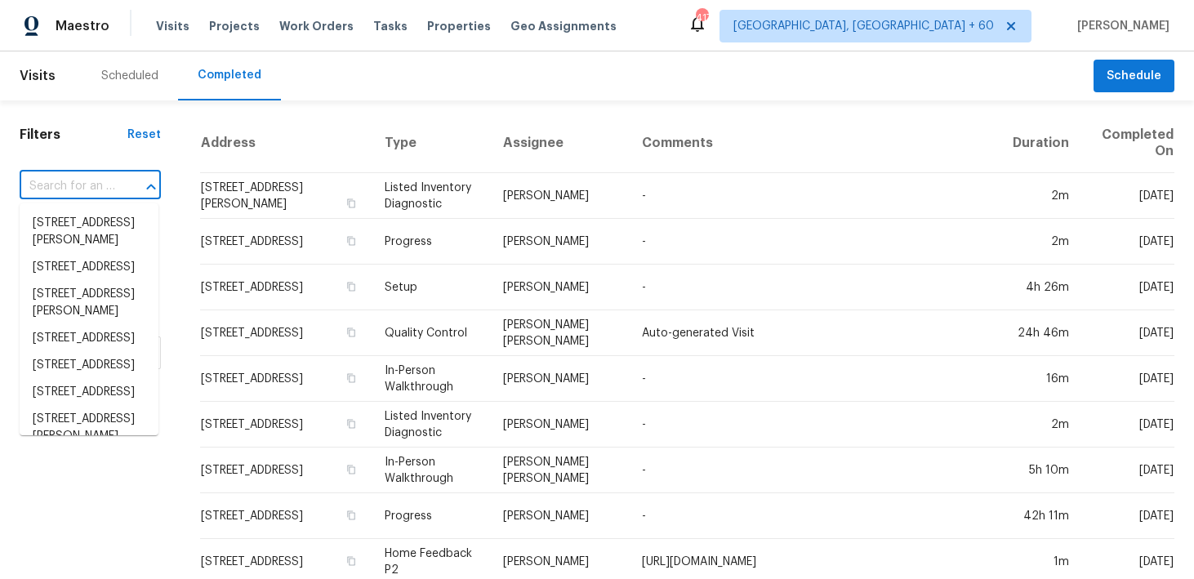
paste input "9909 Birch Tree Dr Temple, TX 76502"
type input "9909 Birch Tree Dr Temple, TX 76502"
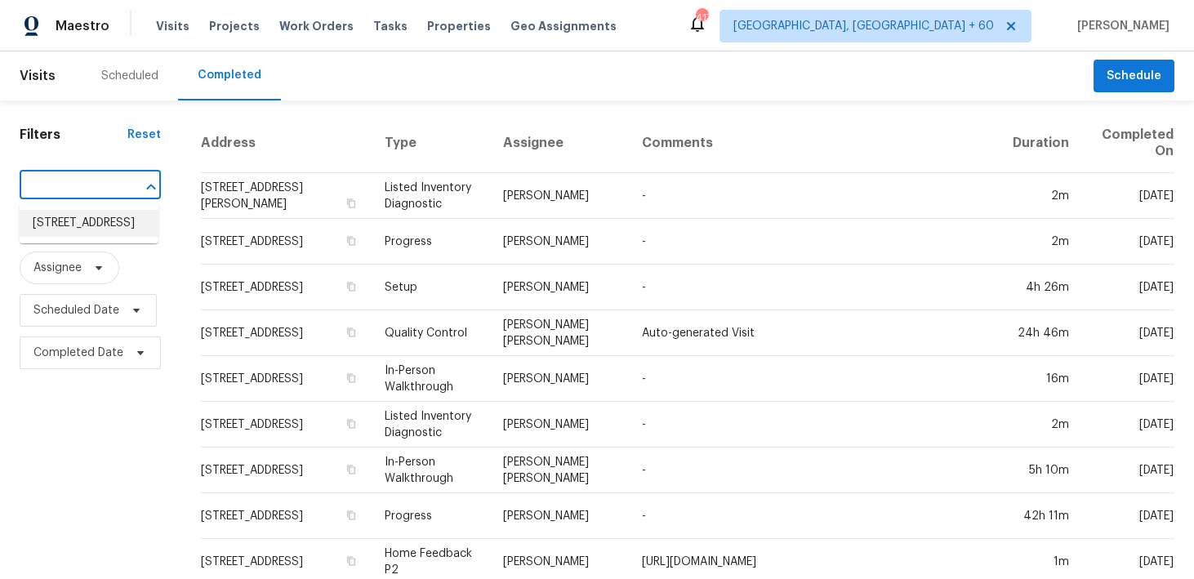
click at [86, 227] on li "9909 Birch Tree Dr, Temple, TX 76502" at bounding box center [89, 223] width 139 height 27
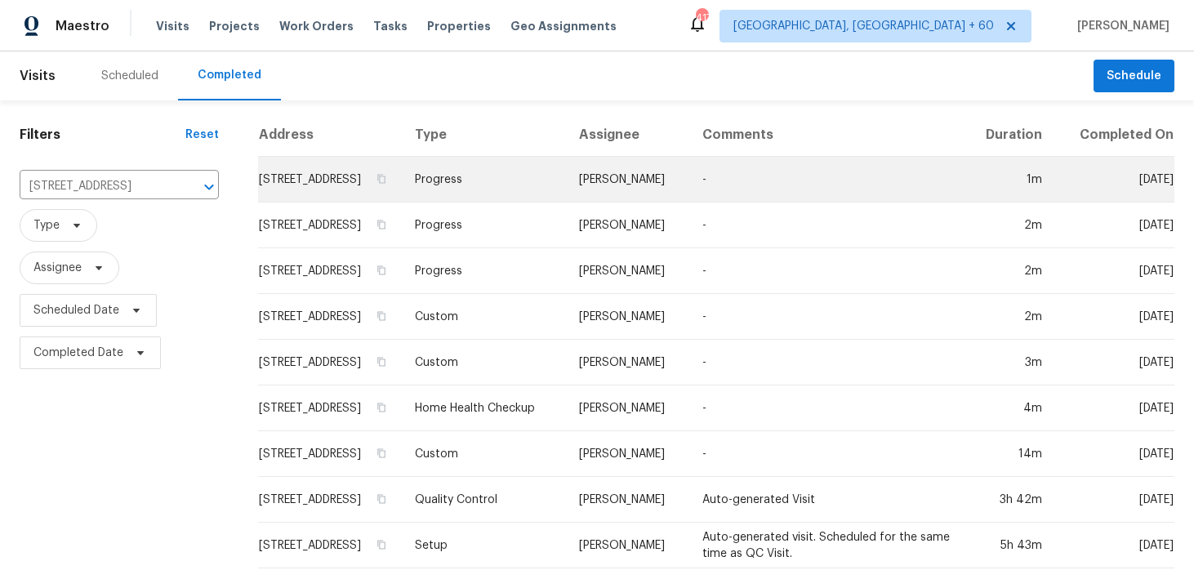
click at [492, 194] on td "Progress" at bounding box center [484, 180] width 164 height 46
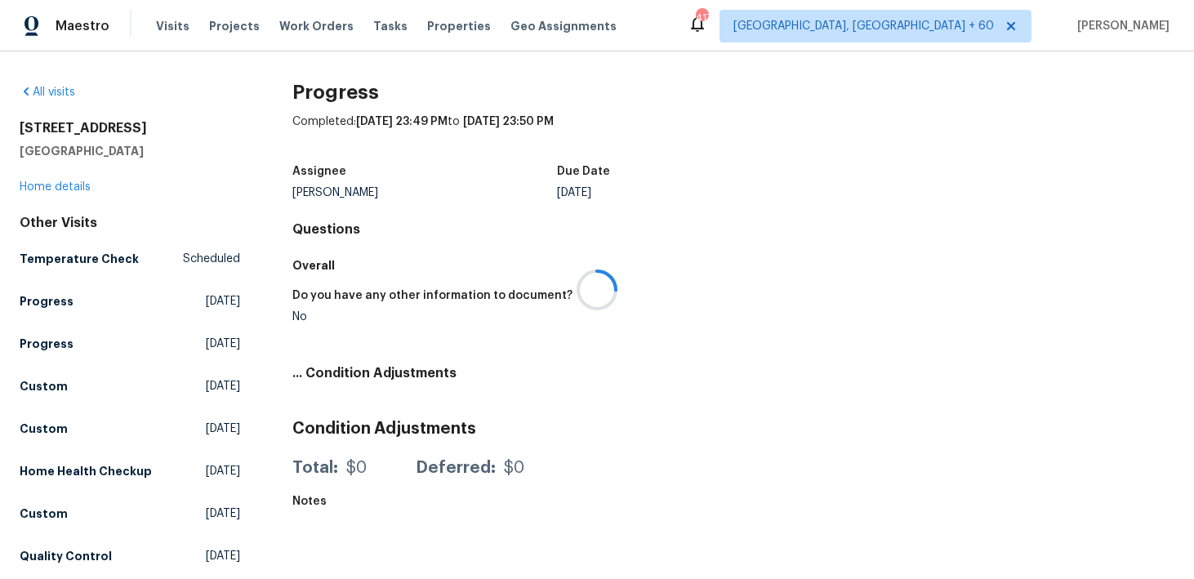
click at [55, 185] on div at bounding box center [597, 289] width 1194 height 579
click at [44, 186] on link "Home details" at bounding box center [55, 186] width 71 height 11
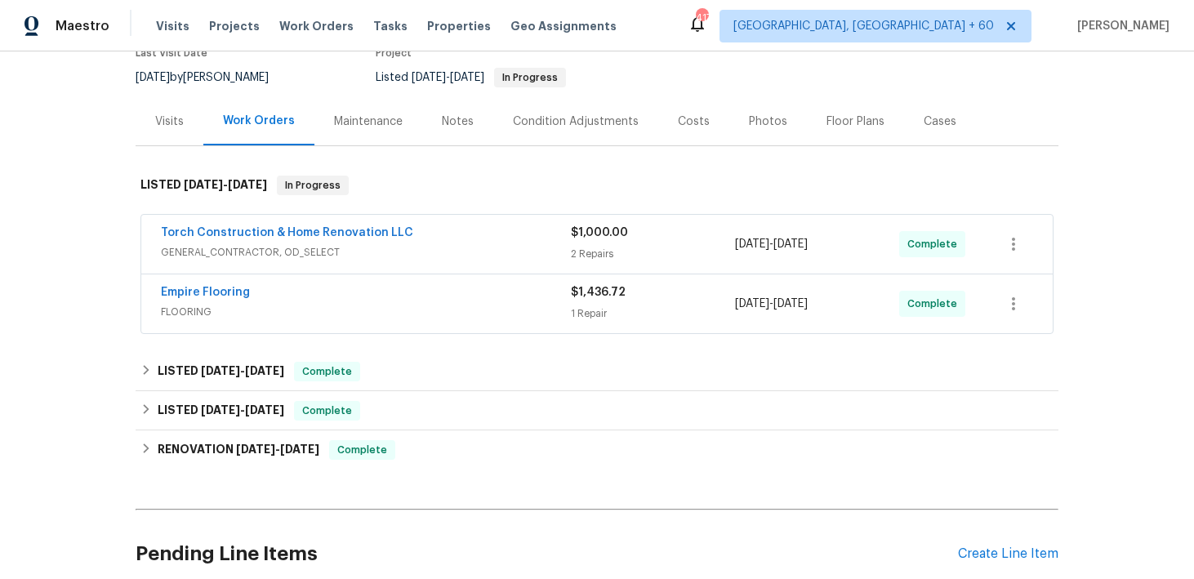
scroll to position [207, 0]
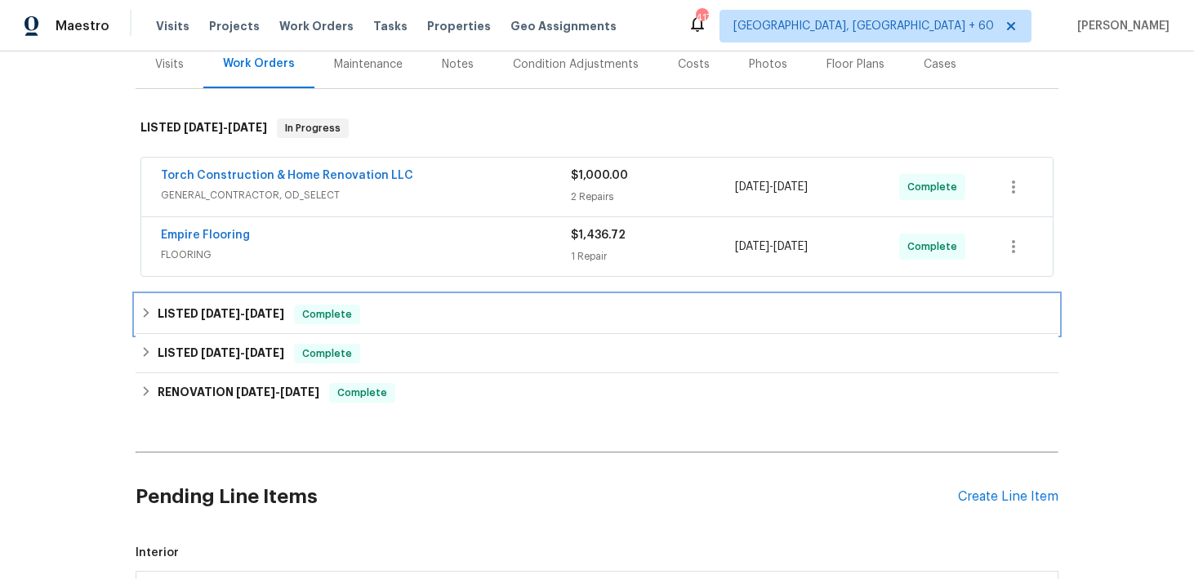
click at [394, 321] on div "LISTED 5/31/25 - 6/4/25 Complete" at bounding box center [596, 315] width 913 height 20
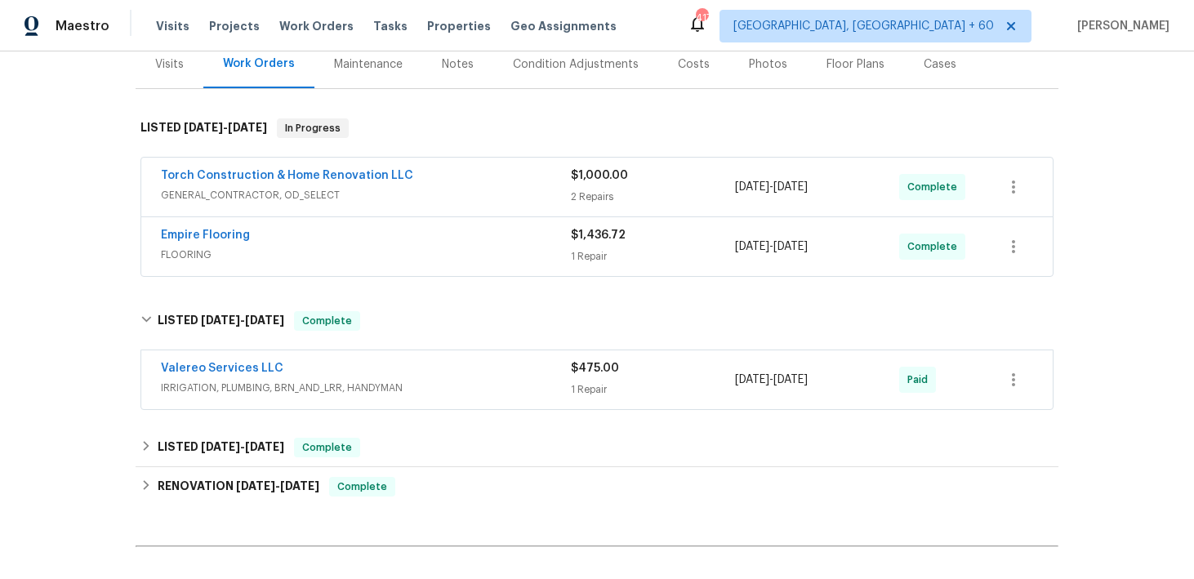
click at [581, 385] on div "1 Repair" at bounding box center [653, 389] width 164 height 16
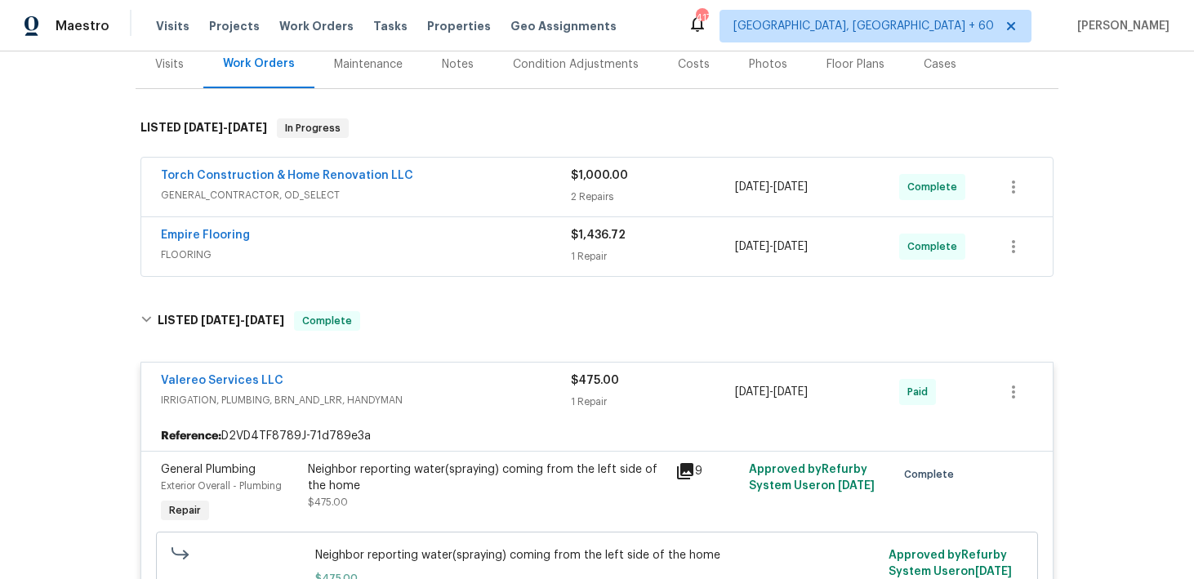
click at [604, 260] on div "1 Repair" at bounding box center [653, 256] width 164 height 16
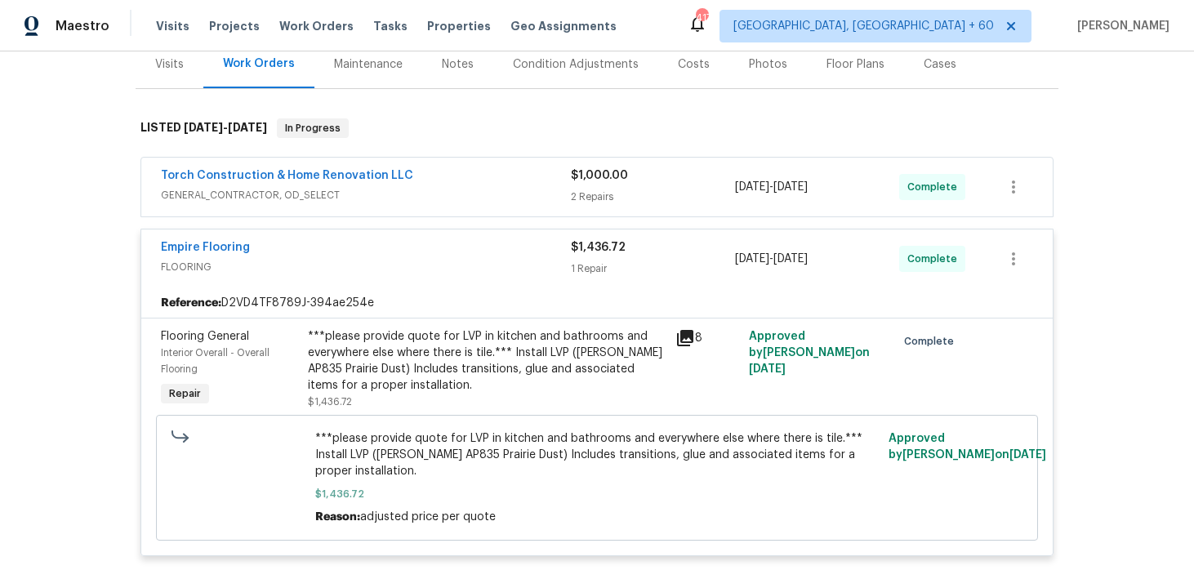
click at [603, 195] on div "2 Repairs" at bounding box center [653, 197] width 164 height 16
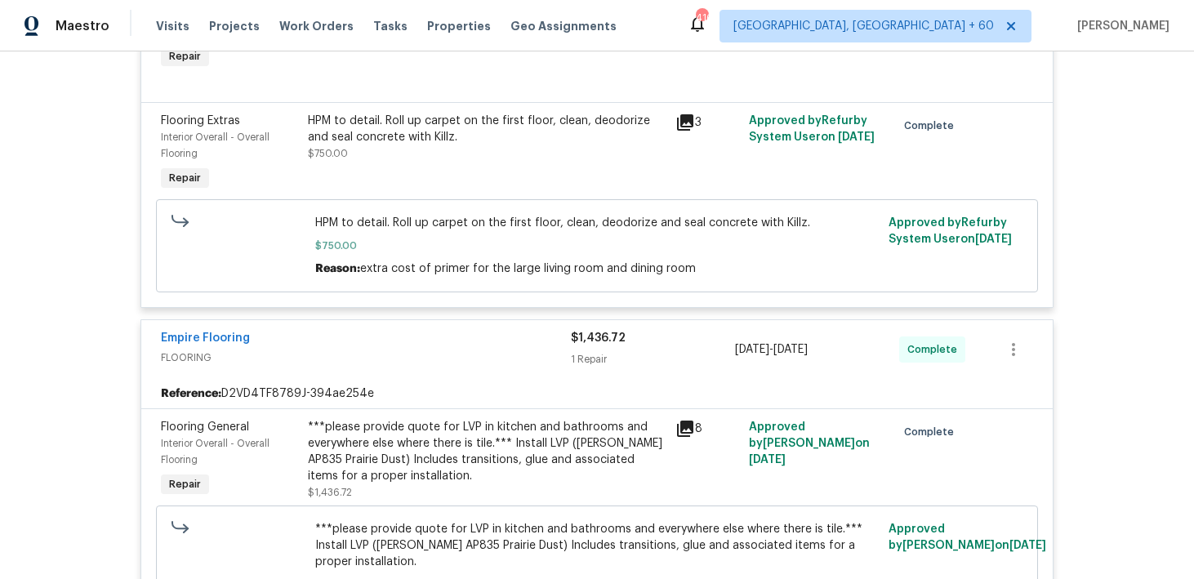
scroll to position [604, 0]
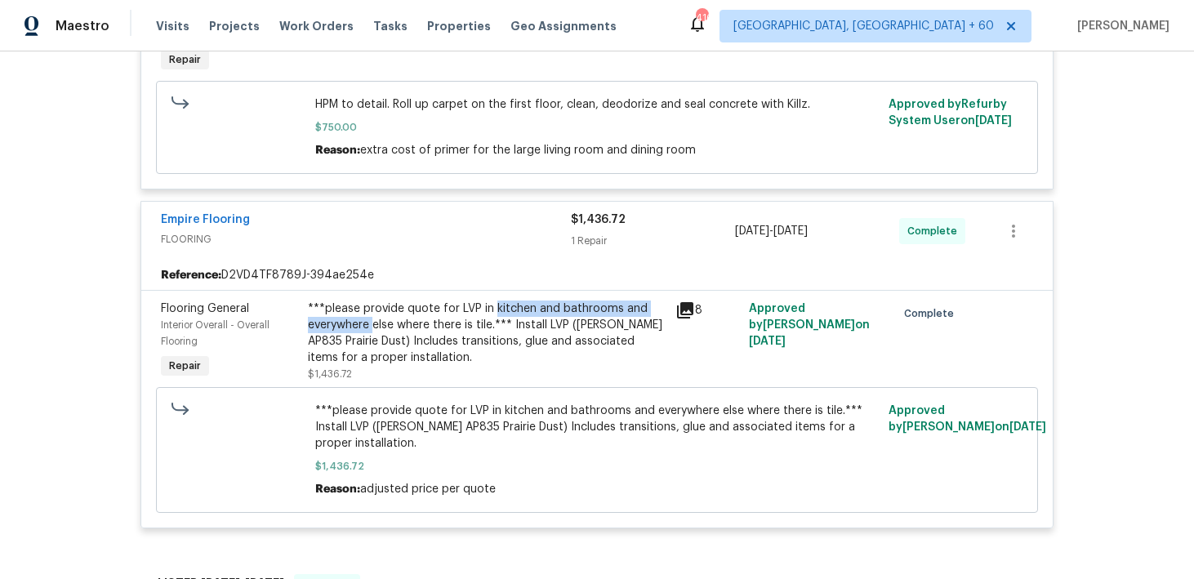
drag, startPoint x: 493, startPoint y: 312, endPoint x: 372, endPoint y: 326, distance: 121.7
click at [372, 326] on div "***please provide quote for LVP in kitchen and bathrooms and everywhere else wh…" at bounding box center [487, 333] width 358 height 65
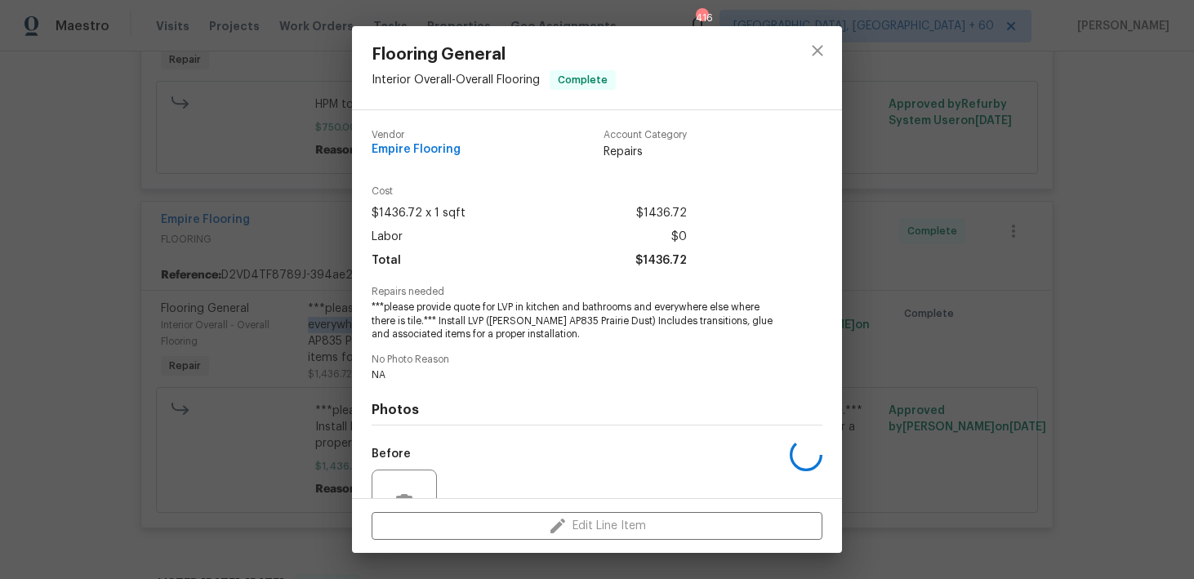
copy div "kitchen and bathrooms and everywhere"
click at [818, 51] on icon "close" at bounding box center [817, 50] width 11 height 11
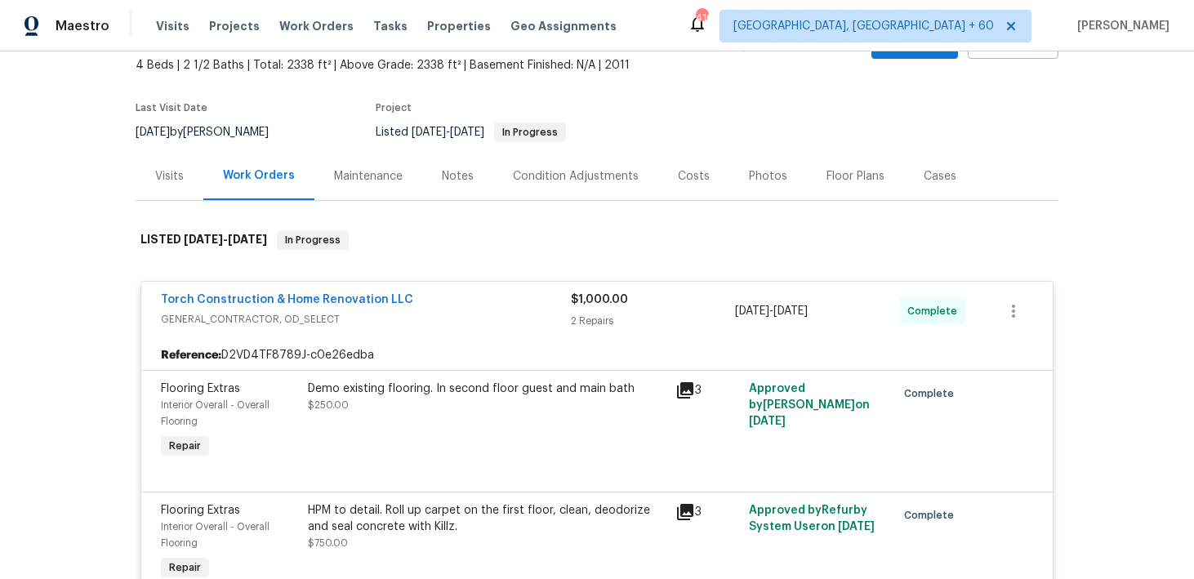
scroll to position [0, 0]
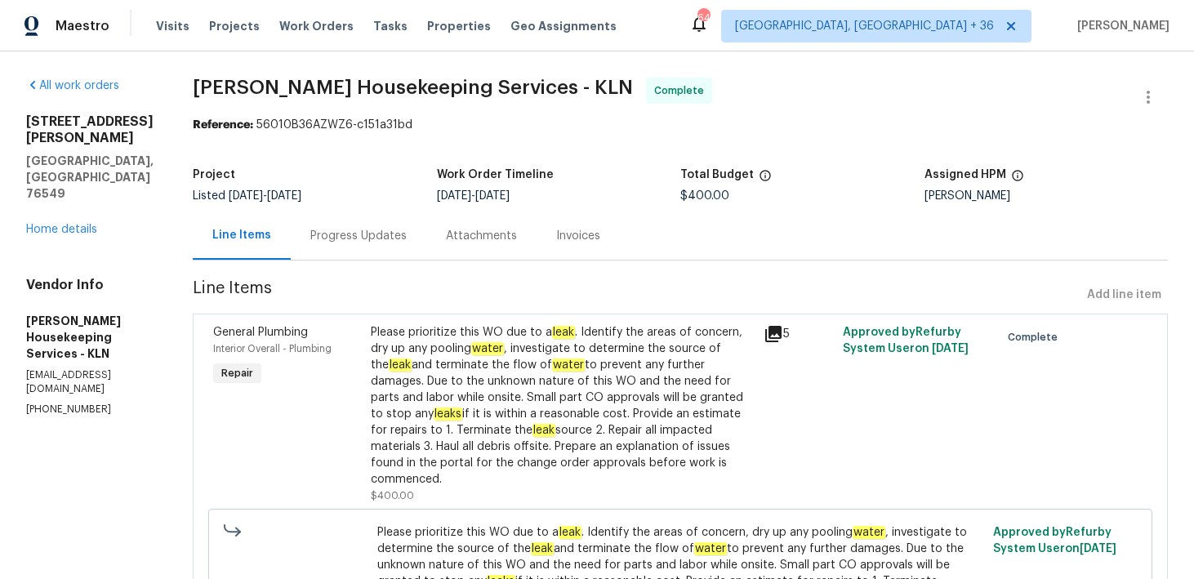
click at [383, 229] on div "Progress Updates" at bounding box center [358, 236] width 96 height 16
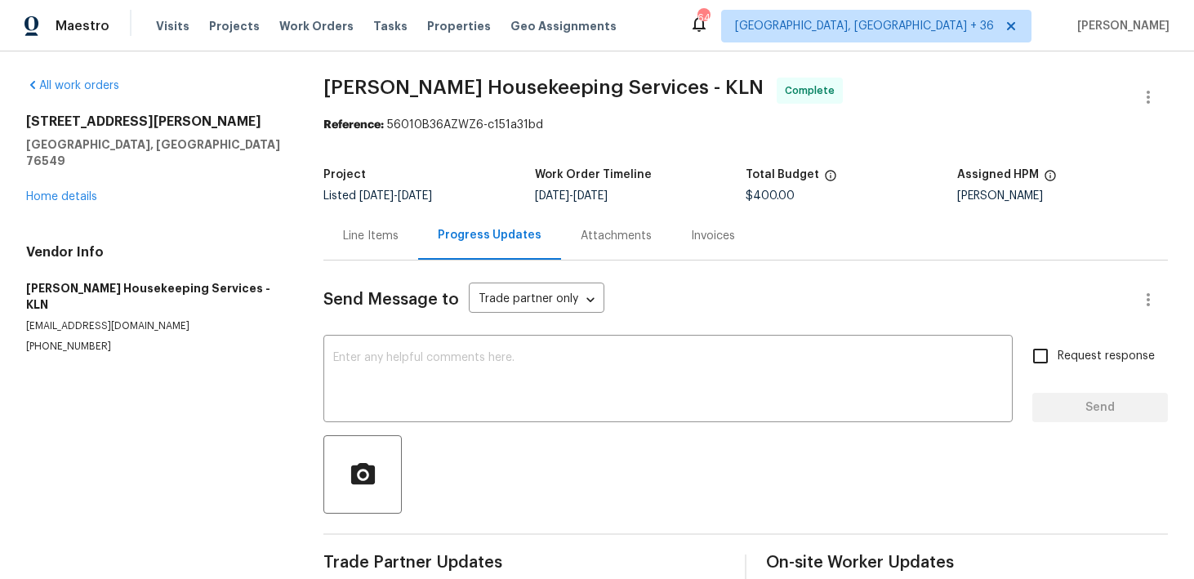
click at [691, 238] on div "Invoices" at bounding box center [713, 236] width 44 height 16
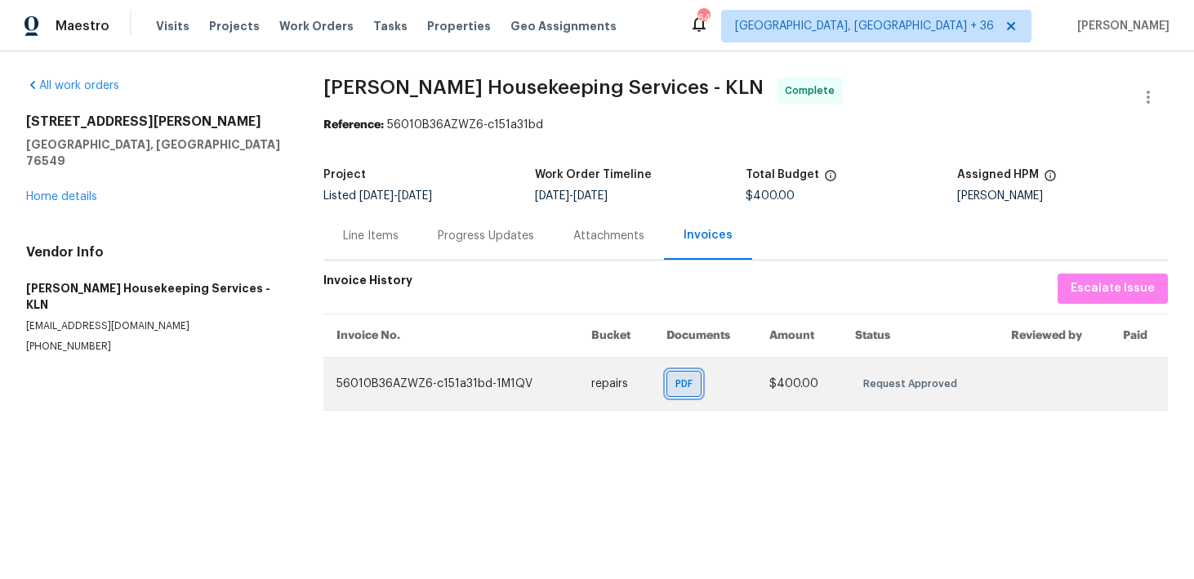
click at [691, 381] on span "PDF" at bounding box center [687, 384] width 24 height 16
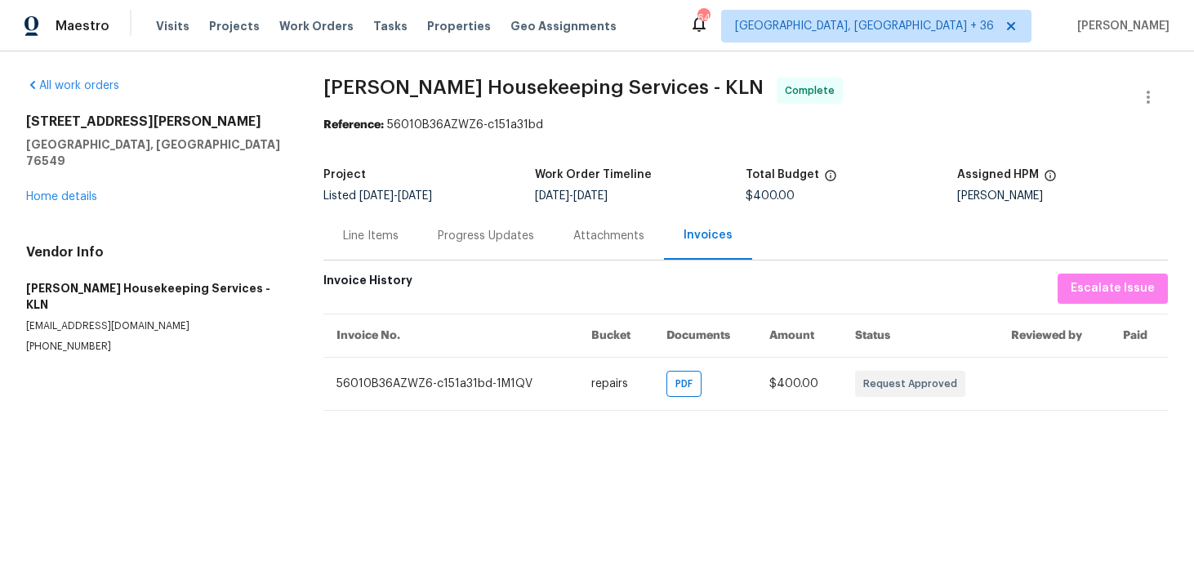
click at [459, 230] on div "Progress Updates" at bounding box center [486, 236] width 96 height 16
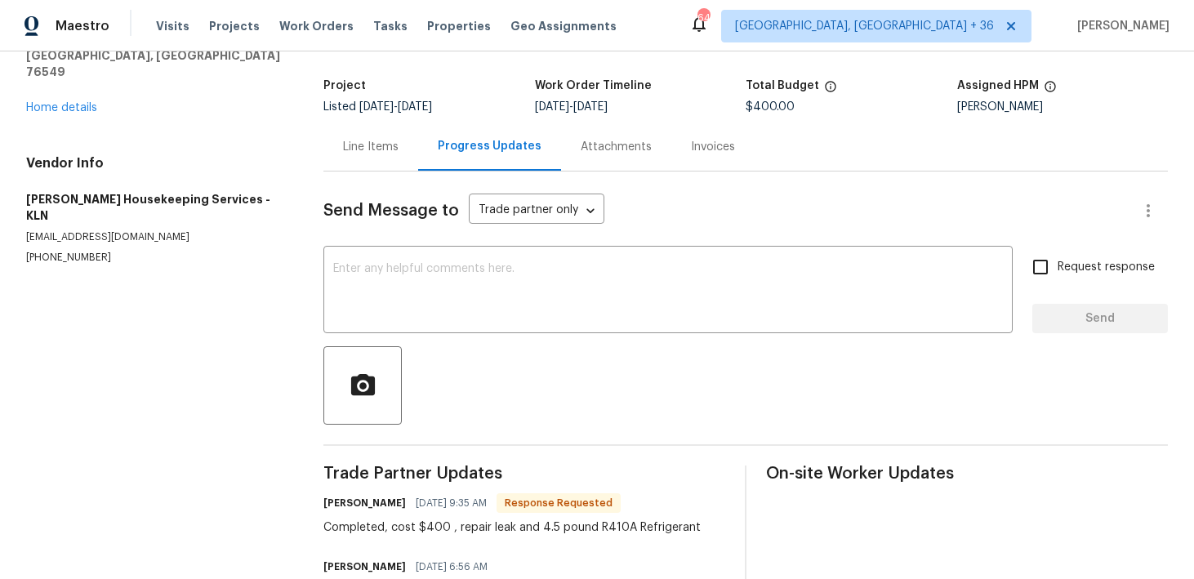
scroll to position [155, 0]
